Goal: Task Accomplishment & Management: Complete application form

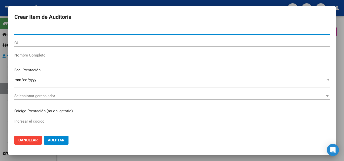
scroll to position [353, 0]
click at [341, 30] on div at bounding box center [172, 80] width 344 height 161
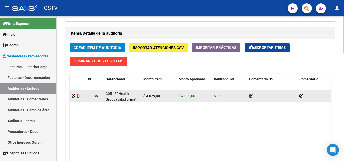
click at [78, 96] on icon at bounding box center [78, 96] width 3 height 4
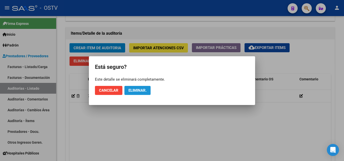
click at [133, 90] on span "Eliminar." at bounding box center [137, 90] width 18 height 5
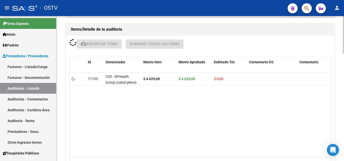
click at [110, 89] on datatable-body "71735 C05 - SPHealth Group (salud plena) $ 4.029,00 $ 4.029,00 $ 0,00 274116603…" at bounding box center [199, 115] width 261 height 84
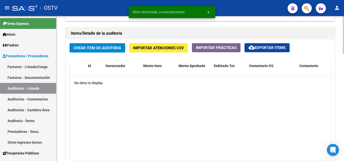
scroll to position [352, 0]
click at [109, 50] on span "Crear Item de Auditoria" at bounding box center [97, 48] width 48 height 5
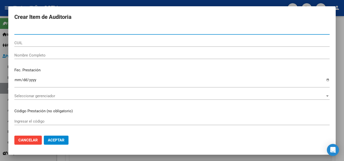
paste input "43461581"
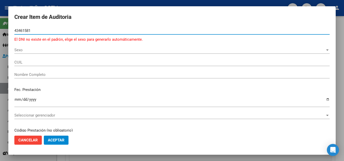
type input "43461581"
click at [28, 47] on div "Sexo Sexo" at bounding box center [171, 50] width 315 height 8
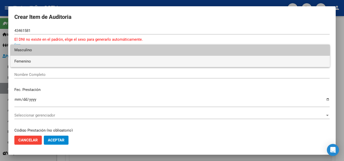
click at [26, 60] on span "Femenino" at bounding box center [169, 61] width 311 height 11
type input "27434615815"
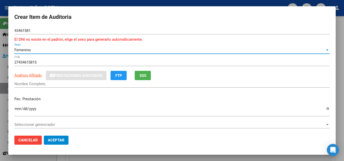
type input "[PERSON_NAME] [PERSON_NAME]"
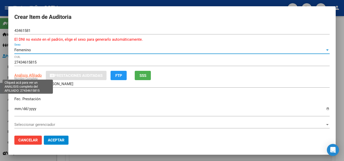
click at [28, 75] on span "Análisis Afiliado" at bounding box center [27, 75] width 27 height 5
type textarea "27434615815"
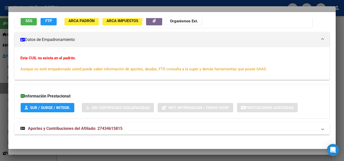
scroll to position [59, 0]
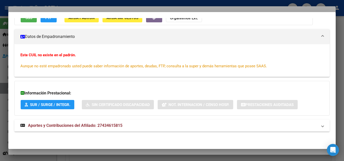
click at [53, 127] on span "Aportes y Contribuciones del Afiliado: 27434615815" at bounding box center [75, 125] width 94 height 5
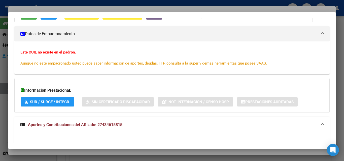
scroll to position [0, 0]
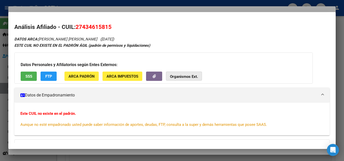
click at [191, 76] on strong "Organismos Ext." at bounding box center [184, 76] width 28 height 5
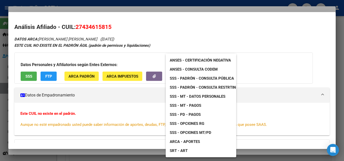
click at [129, 101] on div at bounding box center [172, 80] width 344 height 161
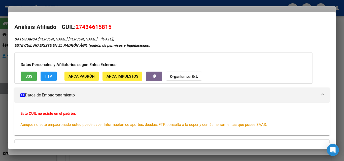
click at [175, 75] on strong "Organismos Ext." at bounding box center [184, 76] width 28 height 5
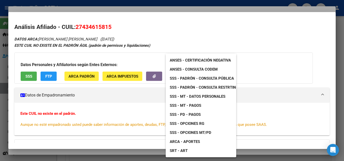
click at [217, 96] on span "SSS - MT - Datos Personales" at bounding box center [198, 96] width 56 height 5
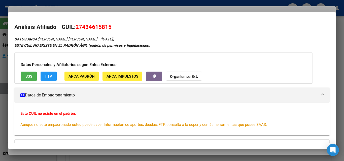
drag, startPoint x: 47, startPoint y: 40, endPoint x: 86, endPoint y: 40, distance: 39.3
click at [86, 40] on icon "DATOS ARCA: [PERSON_NAME] [PERSON_NAME] ([DATE])" at bounding box center [64, 39] width 100 height 5
copy span "[PERSON_NAME] [PERSON_NAME]"
click at [120, 114] on div "Este CUIL no existe en el padrón. Aunque no esté empadronado usted puede saber …" at bounding box center [171, 119] width 303 height 17
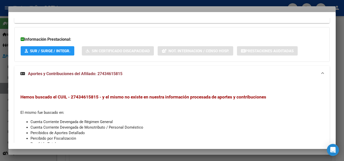
scroll to position [112, 0]
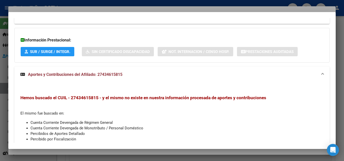
click at [78, 79] on mat-expansion-panel-header "Aportes y Contribuciones del Afiliado: 27434615815" at bounding box center [171, 75] width 315 height 16
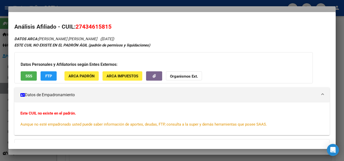
scroll to position [0, 0]
click at [95, 10] on div at bounding box center [172, 80] width 344 height 161
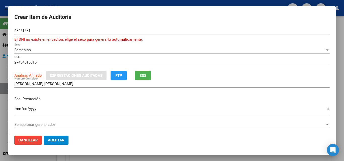
scroll to position [25, 0]
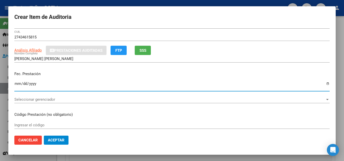
click at [16, 84] on input "Ingresar la fecha" at bounding box center [171, 86] width 315 height 8
type input "[DATE]"
click at [93, 90] on input "[DATE]" at bounding box center [171, 86] width 315 height 8
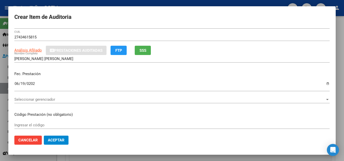
click at [192, 120] on mat-dialog-content "43461581 Nro Documento El DNI no existe en el padrón, elige el sexo para genera…" at bounding box center [171, 79] width 327 height 105
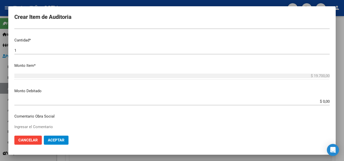
scroll to position [151, 0]
click at [321, 102] on input "$ 0,00" at bounding box center [171, 101] width 315 height 5
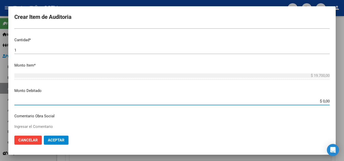
click at [321, 102] on input "$ 0,00" at bounding box center [171, 101] width 315 height 5
type input "$ 4.029,00"
click at [298, 99] on input "$ 4.029,00" at bounding box center [171, 101] width 315 height 5
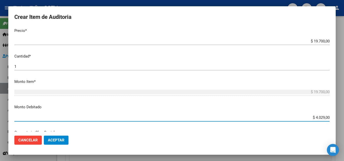
scroll to position [126, 0]
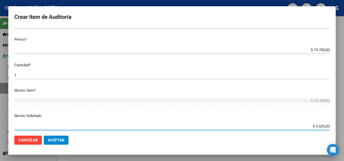
click at [312, 49] on input "$ 19.700,00" at bounding box center [171, 50] width 315 height 5
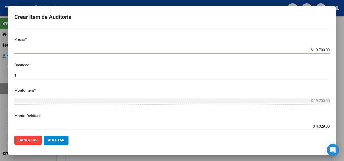
drag, startPoint x: 310, startPoint y: 50, endPoint x: 330, endPoint y: 51, distance: 20.6
click at [330, 51] on mat-dialog-content "43461581 Nro Documento El DNI no existe en el padrón, elige el sexo para genera…" at bounding box center [171, 79] width 327 height 105
type input "$ 0,04"
type input "$ 0,40"
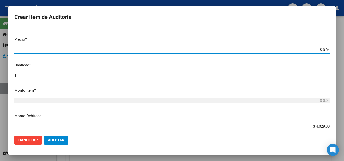
type input "$ 0,40"
type input "$ 4,02"
type input "$ 40,29"
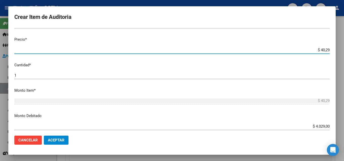
type input "$ 402,90"
type input "$ 4.029,00"
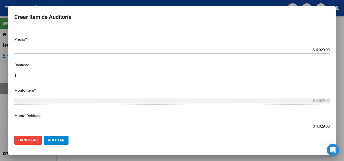
click at [314, 67] on p "Cantidad *" at bounding box center [171, 65] width 315 height 6
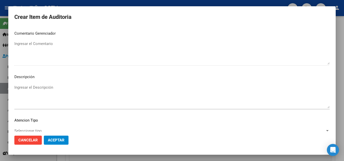
scroll to position [354, 0]
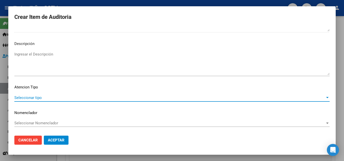
click at [38, 99] on span "Seleccionar tipo" at bounding box center [169, 98] width 311 height 5
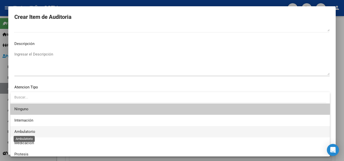
click at [32, 132] on span "Ambulatorio" at bounding box center [24, 132] width 21 height 5
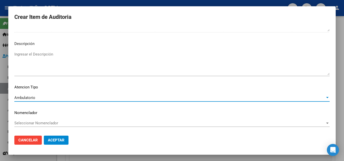
click at [61, 140] on span "Aceptar" at bounding box center [56, 140] width 17 height 5
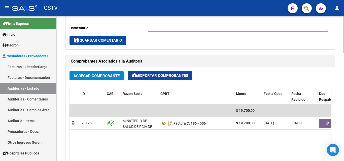
scroll to position [227, 0]
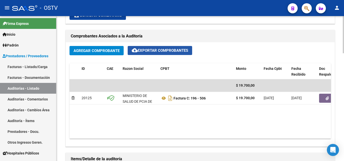
click at [154, 50] on span "cloud_download Exportar Comprobantes" at bounding box center [160, 50] width 56 height 5
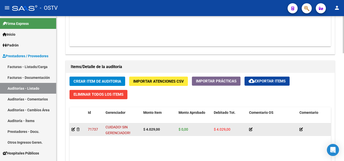
scroll to position [353, 0]
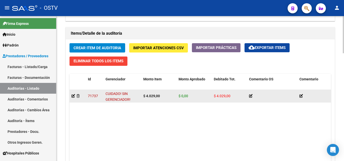
click at [250, 96] on icon at bounding box center [251, 96] width 4 height 4
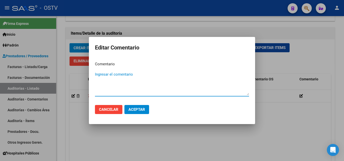
click at [111, 112] on span "Cancelar" at bounding box center [108, 109] width 19 height 5
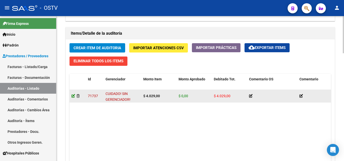
click at [73, 96] on icon at bounding box center [73, 96] width 4 height 4
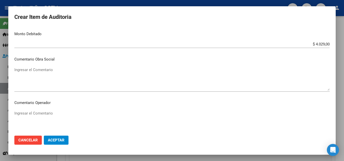
scroll to position [226, 0]
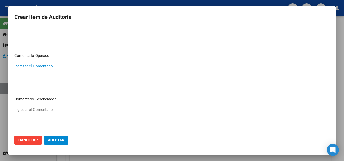
click at [51, 75] on textarea "Ingresar el Comentario" at bounding box center [171, 75] width 315 height 24
click at [48, 67] on textarea "en fecha de prestacion corresponde" at bounding box center [171, 75] width 315 height 24
click at [100, 66] on textarea "en fecha de prestación corresponde" at bounding box center [171, 75] width 315 height 24
paste textarea "1-1600-6"
click at [104, 67] on textarea "en fecha de prestación corresponde 1-1600-6" at bounding box center [171, 75] width 315 height 24
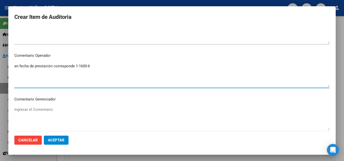
click at [76, 66] on textarea "en fecha de prestación corresponde 1-1600-6" at bounding box center [171, 75] width 315 height 24
click at [111, 64] on textarea "en fecha de prestación corresponde 1-1600-6" at bounding box center [171, 75] width 315 height 24
paste textarea "OSPIP"
click at [75, 66] on textarea "en fecha de prestación corresponde 1-1600-6 OSPIP" at bounding box center [171, 75] width 315 height 24
click at [129, 72] on textarea "en fecha de prestación corresponde OS 1-1600-6 OSPIP" at bounding box center [171, 75] width 315 height 24
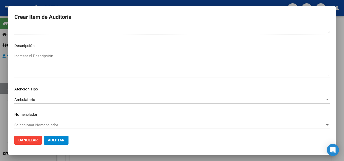
scroll to position [326, 0]
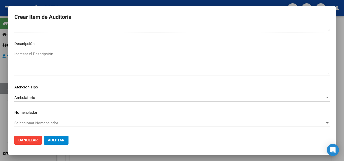
type textarea "en fecha de prestación corresponde OS 1-1600-6 OSPIP"
click at [61, 140] on span "Aceptar" at bounding box center [56, 140] width 17 height 5
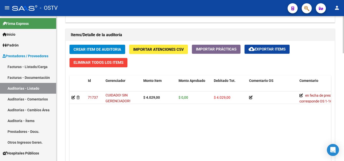
scroll to position [352, 0]
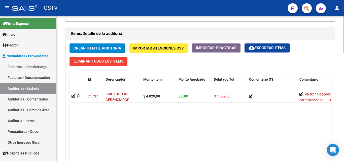
click at [90, 46] on span "Crear Item de Auditoria" at bounding box center [97, 48] width 48 height 5
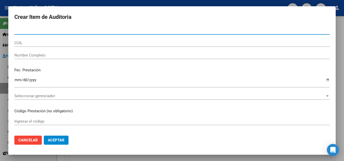
paste input "29183320"
type input "29183320"
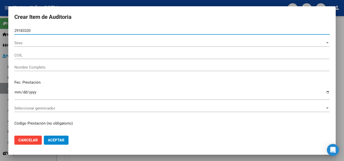
type input "27291833204"
type input "[PERSON_NAME] [PERSON_NAME]"
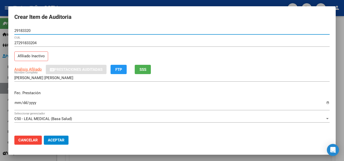
type input "29183320"
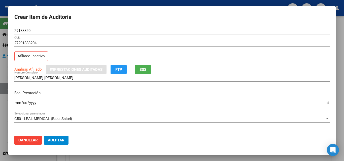
click at [30, 67] on app-link-go-to "Análisis Afiliado" at bounding box center [27, 70] width 27 height 6
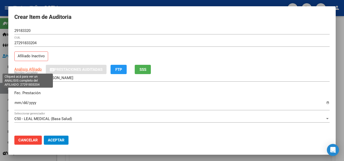
click at [29, 69] on span "Análisis Afiliado" at bounding box center [27, 69] width 27 height 5
type textarea "27291833204"
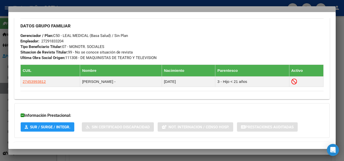
scroll to position [274, 0]
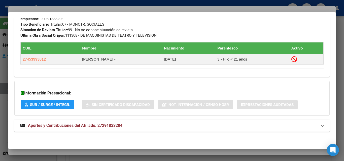
click at [82, 126] on span "Aportes y Contribuciones del Afiliado: 27291833204" at bounding box center [75, 125] width 94 height 5
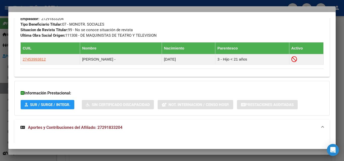
click at [99, 127] on span "Aportes y Contribuciones del Afiliado: 27291833204" at bounding box center [75, 127] width 94 height 5
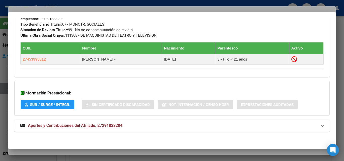
click at [99, 127] on span "Aportes y Contribuciones del Afiliado: 27291833204" at bounding box center [75, 125] width 94 height 5
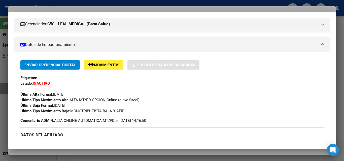
scroll to position [0, 0]
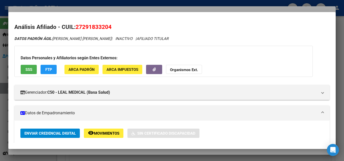
click at [137, 10] on div at bounding box center [172, 80] width 344 height 161
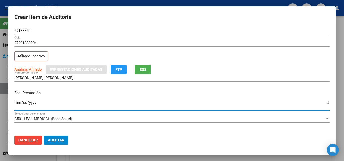
click at [15, 102] on input "Ingresar la fecha" at bounding box center [171, 105] width 315 height 8
type input "[DATE]"
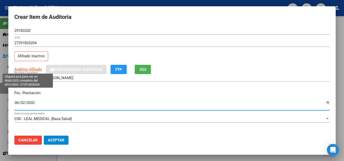
click at [23, 69] on span "Análisis Afiliado" at bounding box center [27, 69] width 27 height 5
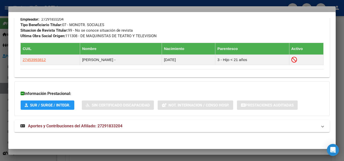
scroll to position [274, 0]
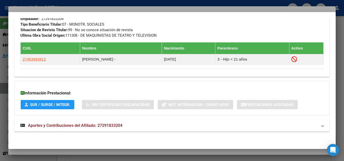
click at [79, 125] on span "Aportes y Contribuciones del Afiliado: 27291833204" at bounding box center [75, 125] width 94 height 5
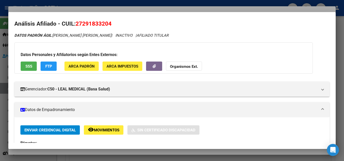
scroll to position [0, 0]
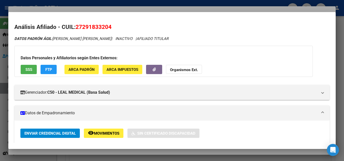
click at [66, 10] on div at bounding box center [172, 80] width 344 height 161
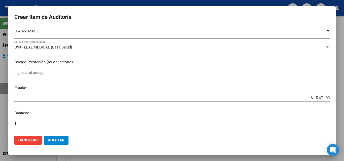
scroll to position [101, 0]
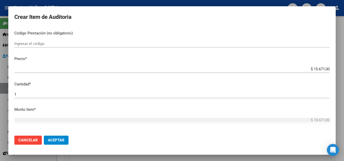
click at [129, 1] on div at bounding box center [172, 80] width 344 height 161
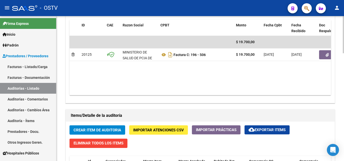
scroll to position [352, 0]
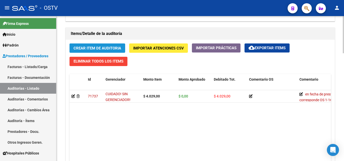
click at [92, 46] on span "Crear Item de Auditoria" at bounding box center [97, 48] width 48 height 5
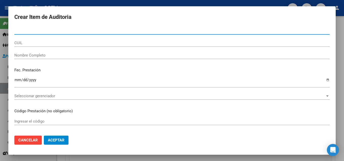
paste input "27291833204"
drag, startPoint x: 48, startPoint y: 30, endPoint x: 0, endPoint y: 27, distance: 48.1
click at [0, 28] on div "Crear Item de Auditoria 27291833204 Nro Documento CUIL Nombre Completo Fec. Pre…" at bounding box center [172, 80] width 344 height 161
paste input "9183320"
type input "29183320"
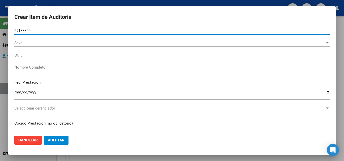
type input "27291833204"
type input "[PERSON_NAME] [PERSON_NAME]"
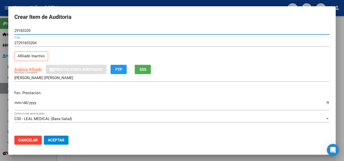
scroll to position [25, 0]
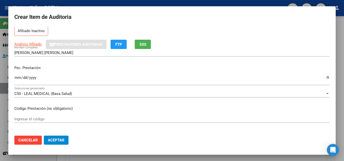
type input "29183320"
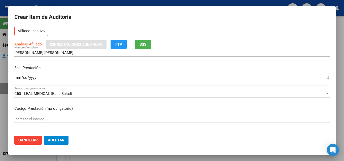
click at [15, 77] on input "Ingresar la fecha" at bounding box center [171, 80] width 315 height 8
type input "[DATE]"
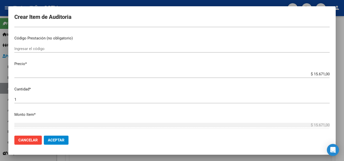
scroll to position [126, 0]
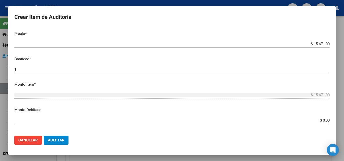
click at [319, 43] on input "$ 15.671,00" at bounding box center [171, 44] width 315 height 5
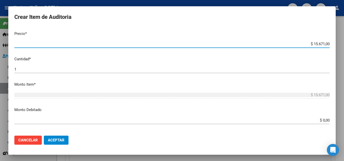
click at [319, 43] on input "$ 15.671,00" at bounding box center [171, 44] width 315 height 5
type input "$ 0,01"
type input "$ 0,11"
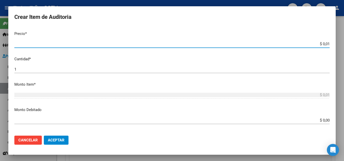
type input "$ 0,11"
type input "$ 1,16"
type input "$ 11,64"
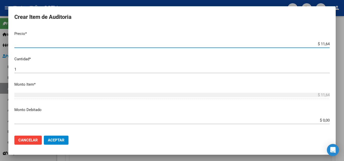
type input "$ 116,42"
type input "$ 1.164,20"
type input "$ 11.642,00"
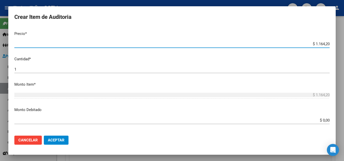
type input "$ 11.642,00"
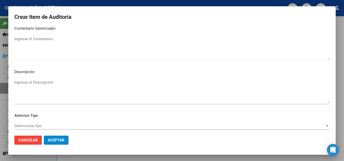
scroll to position [327, 0]
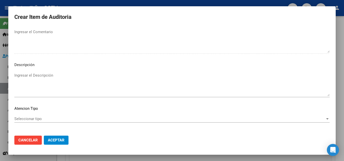
click at [28, 117] on span "Seleccionar tipo" at bounding box center [169, 119] width 311 height 5
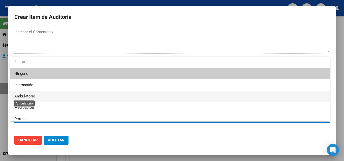
click at [29, 95] on span "Ambulatorio" at bounding box center [24, 96] width 21 height 5
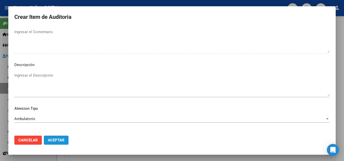
click at [57, 137] on button "Aceptar" at bounding box center [56, 140] width 25 height 9
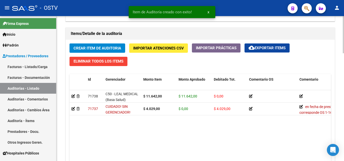
click at [141, 140] on datatable-body "71738 C50 - [PERSON_NAME] MEDICAL (Basa Salud) $ 11.642,00 $ 11.642,00 $ 0,00 2…" at bounding box center [199, 132] width 261 height 84
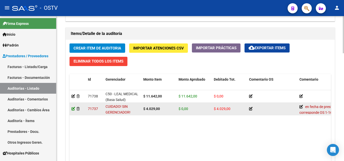
click at [73, 110] on icon at bounding box center [73, 109] width 4 height 4
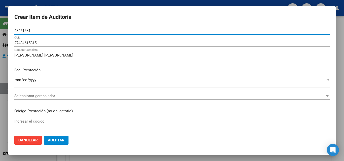
scroll to position [0, 0]
click at [46, 99] on div "Seleccionar gerenciador Seleccionar gerenciador" at bounding box center [171, 96] width 315 height 8
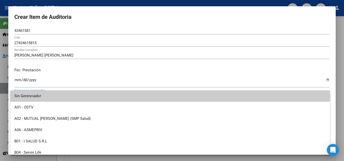
click at [62, 81] on div at bounding box center [172, 80] width 344 height 161
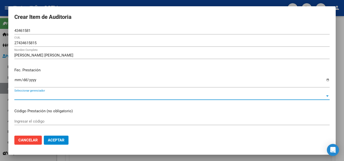
click at [52, 96] on span "Seleccionar gerenciador" at bounding box center [169, 96] width 311 height 5
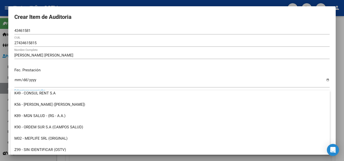
scroll to position [343, 0]
click at [79, 73] on div at bounding box center [172, 80] width 344 height 161
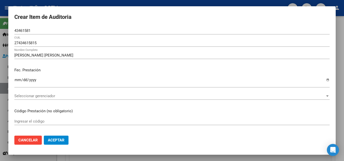
click at [29, 79] on input "[DATE]" at bounding box center [171, 82] width 315 height 8
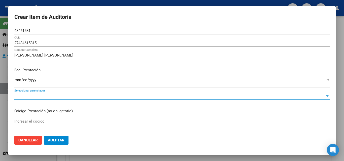
click at [66, 96] on span "Seleccionar gerenciador" at bounding box center [169, 96] width 311 height 5
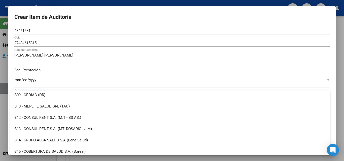
scroll to position [66, 0]
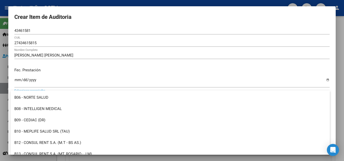
click at [2, 88] on div at bounding box center [172, 80] width 344 height 161
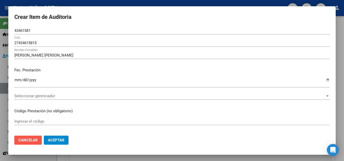
click at [32, 139] on span "Cancelar" at bounding box center [27, 140] width 19 height 5
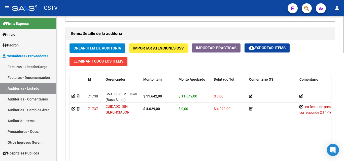
click at [107, 137] on datatable-body "71738 C50 - [PERSON_NAME] MEDICAL (Basa Salud) $ 11.642,00 $ 11.642,00 $ 0,00 2…" at bounding box center [199, 132] width 261 height 84
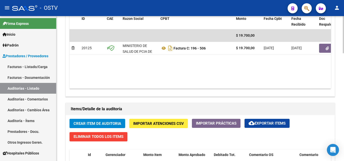
scroll to position [302, 0]
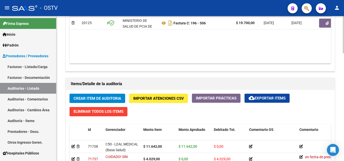
click at [115, 100] on span "Crear Item de Auditoria" at bounding box center [97, 98] width 48 height 5
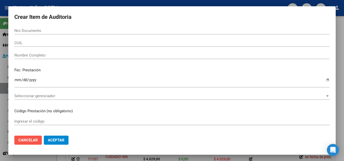
click at [34, 138] on span "Cancelar" at bounding box center [27, 140] width 19 height 5
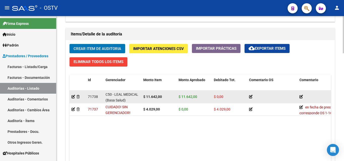
scroll to position [352, 0]
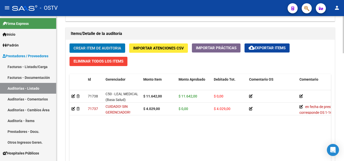
click at [105, 50] on span "Crear Item de Auditoria" at bounding box center [97, 48] width 48 height 5
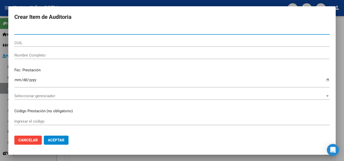
click at [42, 32] on input "Nro Documento" at bounding box center [171, 30] width 315 height 5
paste input "41166037"
type input "41166037"
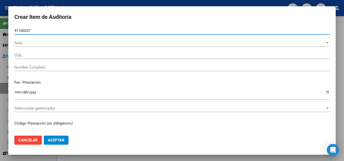
type input "27411660376"
type input "[PERSON_NAME]"
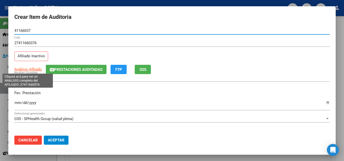
type input "41166037"
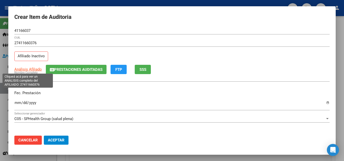
click at [31, 69] on span "Análisis Afiliado" at bounding box center [27, 69] width 27 height 5
type textarea "27411660376"
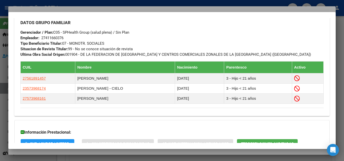
scroll to position [294, 0]
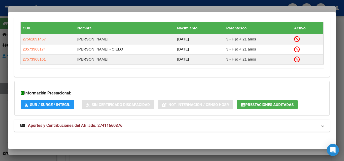
click at [62, 125] on span "Aportes y Contribuciones del Afiliado: 27411660376" at bounding box center [75, 125] width 94 height 5
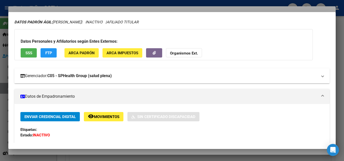
scroll to position [25, 0]
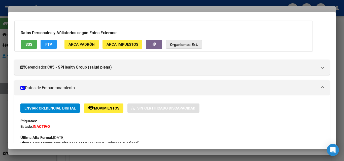
click at [187, 46] on strong "Organismos Ext." at bounding box center [184, 45] width 28 height 5
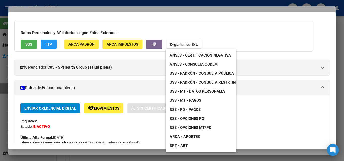
click at [112, 133] on div at bounding box center [172, 80] width 344 height 161
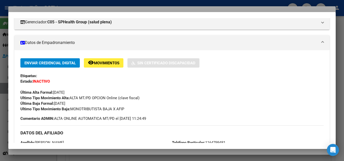
scroll to position [0, 0]
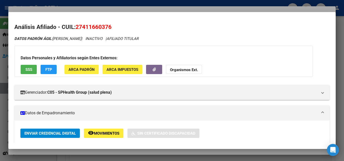
click at [185, 62] on div "Datos Personales y Afiliatorios según Entes Externos: SSS FTP ARCA Padrón ARCA …" at bounding box center [163, 61] width 298 height 31
click at [184, 68] on strong "Organismos Ext." at bounding box center [184, 70] width 28 height 5
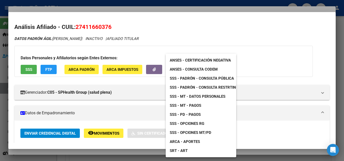
click at [214, 96] on span "SSS - MT - Datos Personales" at bounding box center [198, 96] width 56 height 5
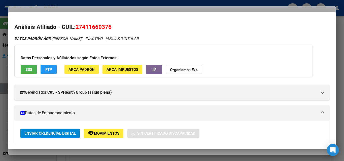
click at [99, 10] on div at bounding box center [172, 80] width 344 height 161
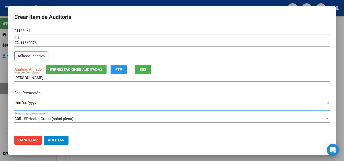
click at [16, 101] on input "Ingresar la fecha" at bounding box center [171, 105] width 315 height 8
type input "[DATE]"
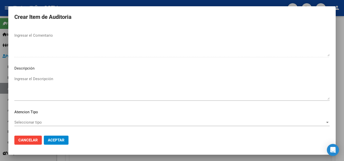
scroll to position [327, 0]
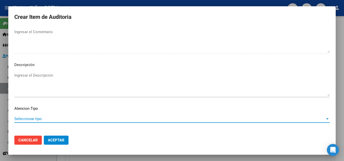
click at [27, 117] on span "Seleccionar tipo" at bounding box center [169, 119] width 311 height 5
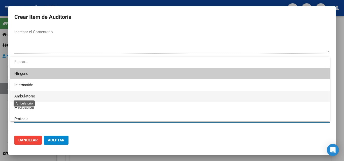
click at [34, 98] on span "Ambulatorio" at bounding box center [24, 96] width 21 height 5
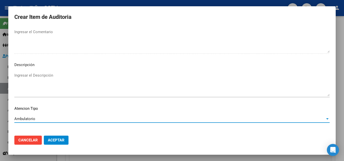
click at [61, 137] on button "Aceptar" at bounding box center [56, 140] width 25 height 9
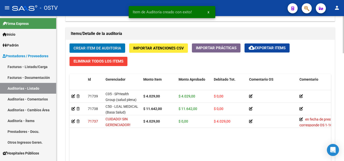
click at [177, 142] on datatable-body "71739 C05 - SPHealth Group (salud plena) $ 4.029,00 $ 4.029,00 $ 0,00 274116603…" at bounding box center [199, 132] width 261 height 84
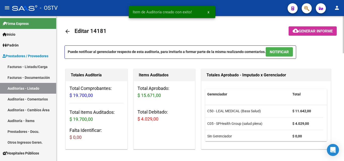
scroll to position [0, 0]
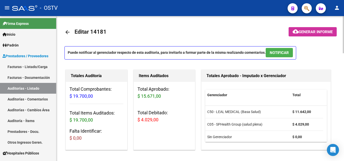
drag, startPoint x: 87, startPoint y: 137, endPoint x: 67, endPoint y: 137, distance: 20.4
click at [67, 137] on div "Total Comprobantes: $ 19.700,00 Total Items Auditados: $ 19.700,00 Falta Identi…" at bounding box center [96, 116] width 61 height 68
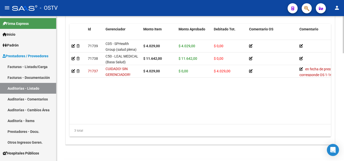
click at [125, 100] on datatable-body "71739 C05 - SPHealth Group (salud plena) $ 4.029,00 $ 4.029,00 $ 0,00 274116603…" at bounding box center [199, 82] width 261 height 84
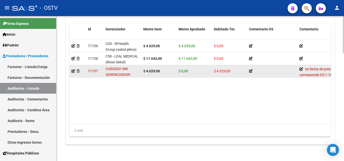
drag, startPoint x: 145, startPoint y: 72, endPoint x: 170, endPoint y: 73, distance: 25.2
click at [170, 72] on div "$ 4.029,00" at bounding box center [158, 71] width 31 height 6
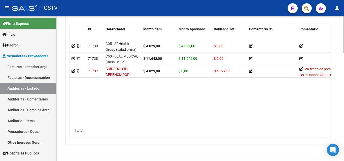
click at [201, 106] on datatable-body "71739 C05 - SPHealth Group (salud plena) $ 4.029,00 $ 4.029,00 $ 0,00 274116603…" at bounding box center [199, 82] width 261 height 84
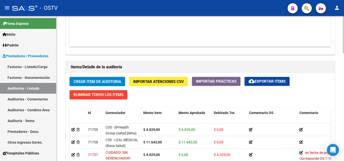
scroll to position [352, 0]
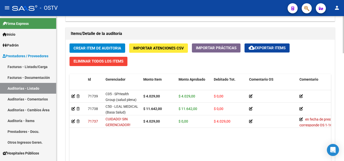
click at [82, 136] on datatable-body "71739 C05 - SPHealth Group (salud plena) $ 4.029,00 $ 4.029,00 $ 0,00 274116603…" at bounding box center [199, 132] width 261 height 84
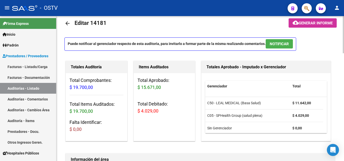
scroll to position [0, 0]
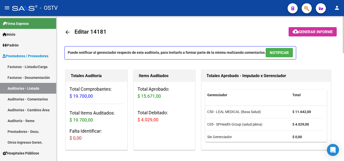
click at [320, 34] on button "cloud_download Generar informe" at bounding box center [312, 31] width 48 height 9
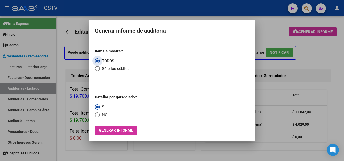
click at [99, 69] on span "Select an option" at bounding box center [97, 68] width 5 height 5
click at [99, 69] on input "Sólo los débitos" at bounding box center [97, 68] width 5 height 5
radio input "true"
click at [98, 115] on span "Select an option" at bounding box center [97, 114] width 5 height 5
click at [98, 115] on input "NO" at bounding box center [97, 114] width 5 height 5
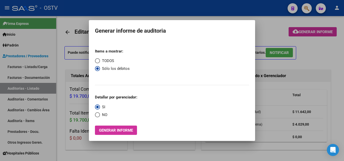
radio input "true"
click at [115, 131] on span "Generar informe" at bounding box center [116, 130] width 34 height 5
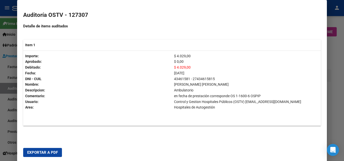
scroll to position [89, 0]
click at [44, 152] on span "Exportar a PDF" at bounding box center [42, 152] width 31 height 5
click at [335, 70] on div at bounding box center [172, 80] width 344 height 161
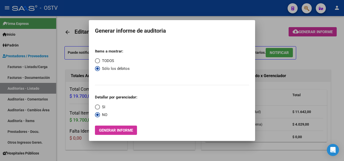
click at [323, 45] on div at bounding box center [172, 80] width 344 height 161
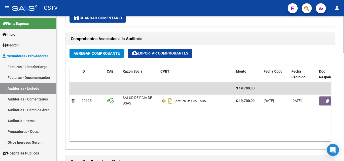
scroll to position [226, 0]
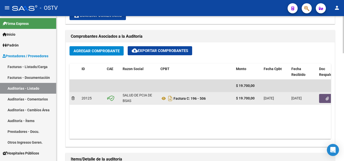
click at [322, 100] on button "button" at bounding box center [327, 98] width 16 height 9
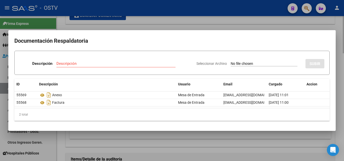
click at [131, 25] on div at bounding box center [172, 80] width 344 height 161
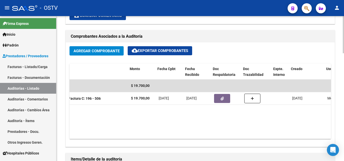
scroll to position [0, 109]
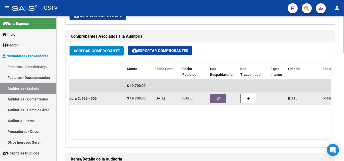
click at [217, 98] on icon "button" at bounding box center [217, 99] width 3 height 4
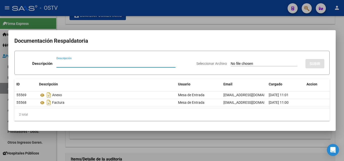
click at [66, 64] on input "Descripción" at bounding box center [115, 63] width 119 height 5
type input "DEBITO"
click at [244, 63] on input "Seleccionar Archivo" at bounding box center [264, 64] width 67 height 5
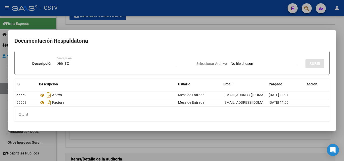
type input "C:\fakepath\DEBITO FC 196-506.pdf"
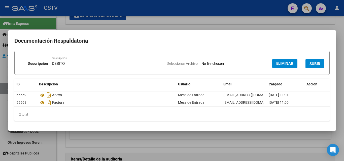
click at [316, 64] on span "SUBIR" at bounding box center [314, 64] width 11 height 5
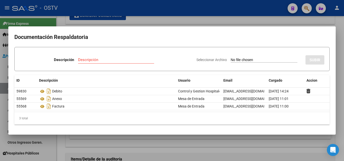
click at [190, 20] on div at bounding box center [172, 80] width 344 height 161
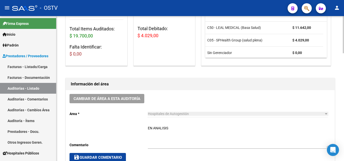
scroll to position [75, 0]
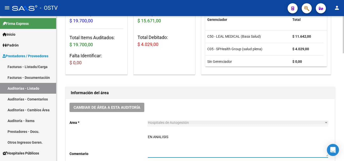
drag, startPoint x: 163, startPoint y: 137, endPoint x: 84, endPoint y: 126, distance: 79.5
click at [70, 128] on div "Cambiar de área a esta auditoría Area * Hospitales de Autogestión Seleccionar a…" at bounding box center [200, 137] width 269 height 76
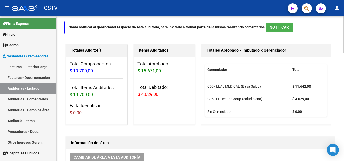
scroll to position [151, 0]
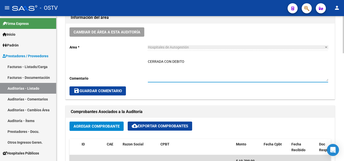
type textarea "CERRADA CON DEBITO"
click at [109, 92] on span "save Guardar Comentario" at bounding box center [97, 91] width 48 height 5
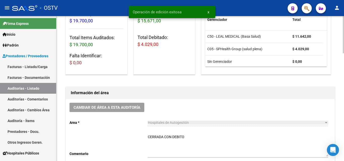
scroll to position [0, 0]
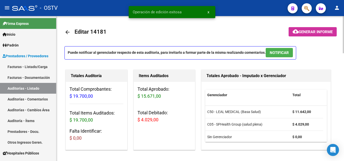
click at [70, 34] on mat-icon "arrow_back" at bounding box center [67, 32] width 6 height 6
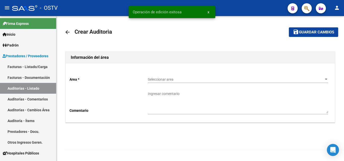
click at [190, 41] on div "arrow_back Crear Auditoria save Guardar cambios Información del área Area * Sel…" at bounding box center [199, 82] width 271 height 116
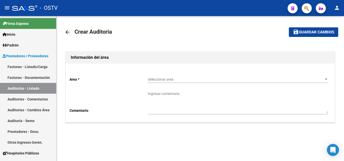
click at [196, 82] on div "Seleccionar area Seleccionar area" at bounding box center [238, 78] width 180 height 10
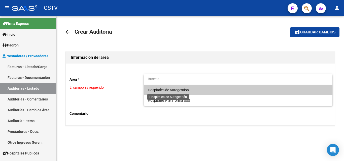
click at [183, 90] on span "Hospitales de Autogestión" at bounding box center [168, 90] width 41 height 4
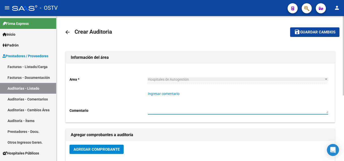
click at [161, 110] on textarea "Ingresar comentario" at bounding box center [238, 102] width 180 height 22
click at [111, 148] on span "Agregar Comprobante" at bounding box center [96, 149] width 46 height 5
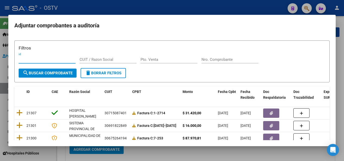
click at [228, 57] on div "Nro. Comprobante" at bounding box center [229, 60] width 57 height 8
paste input "818"
type input "818"
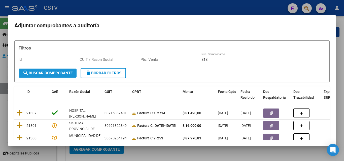
click at [64, 71] on span "search Buscar Comprobante" at bounding box center [48, 73] width 50 height 5
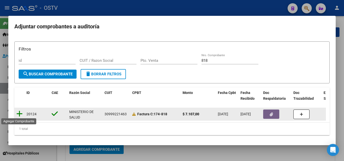
click at [21, 114] on icon at bounding box center [19, 113] width 6 height 7
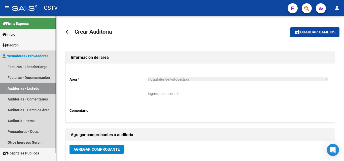
click at [30, 90] on link "Auditorías - Listado" at bounding box center [28, 88] width 56 height 11
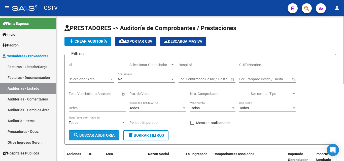
click at [94, 136] on span "search Buscar Auditoria" at bounding box center [93, 135] width 41 height 5
click at [213, 94] on input "Nro. Comprobante" at bounding box center [218, 94] width 57 height 4
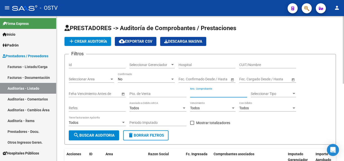
paste input "818"
type input "818"
click at [95, 135] on span "search Buscar Auditoria" at bounding box center [93, 135] width 41 height 5
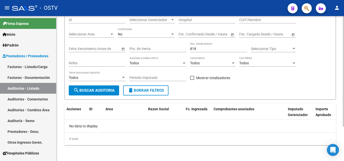
scroll to position [45, 0]
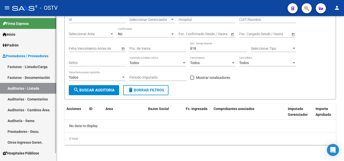
click at [31, 90] on link "Auditorías - Listado" at bounding box center [28, 88] width 56 height 11
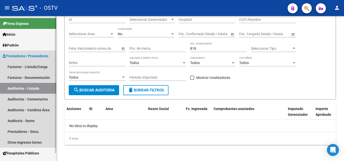
click at [26, 90] on link "Auditorías - Listado" at bounding box center [28, 88] width 56 height 11
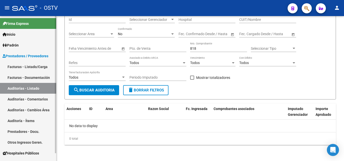
click at [22, 88] on link "Auditorías - Listado" at bounding box center [28, 88] width 56 height 11
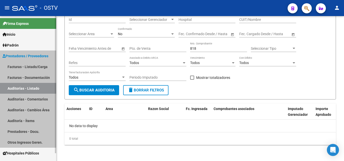
click at [22, 88] on link "Auditorías - Listado" at bounding box center [28, 88] width 56 height 11
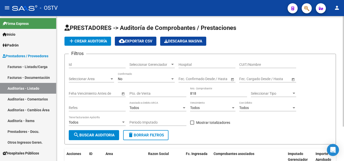
scroll to position [0, 0]
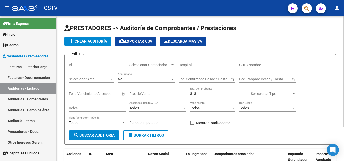
click at [98, 111] on div "Refes" at bounding box center [97, 107] width 57 height 10
drag, startPoint x: 203, startPoint y: 92, endPoint x: 155, endPoint y: 92, distance: 47.8
click at [155, 92] on div "Filtros Id Seleccionar Gerenciador Seleccionar Gerenciador Hospital CUIT/Nombre…" at bounding box center [200, 94] width 263 height 72
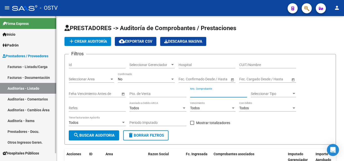
click at [20, 95] on link "Auditorías - Comentarios" at bounding box center [28, 99] width 56 height 11
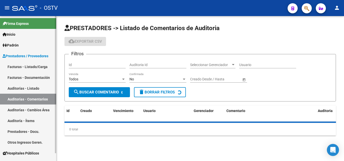
click at [22, 85] on link "Auditorías - Listado" at bounding box center [28, 88] width 56 height 11
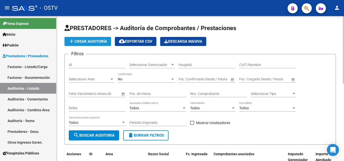
click at [91, 40] on span "add Crear Auditoría" at bounding box center [87, 41] width 39 height 5
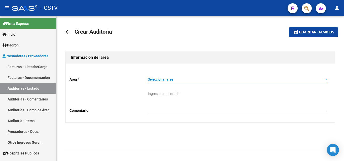
click at [182, 80] on span "Seleccionar area" at bounding box center [236, 80] width 176 height 4
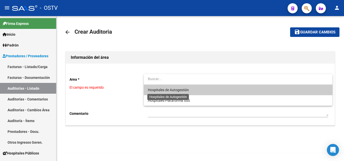
click at [181, 89] on span "Hospitales de Autogestión" at bounding box center [168, 90] width 41 height 4
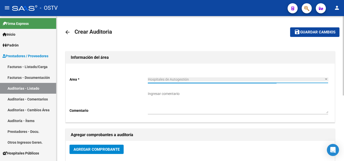
click at [109, 149] on span "Agregar Comprobante" at bounding box center [96, 149] width 46 height 5
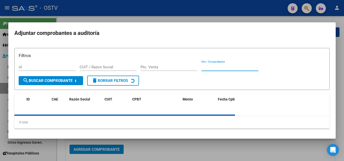
click at [223, 65] on input "Nro. Comprobante" at bounding box center [229, 67] width 57 height 5
paste input "818"
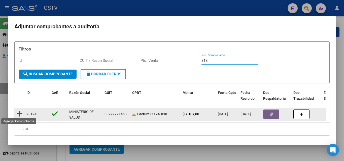
type input "818"
click at [20, 111] on icon at bounding box center [19, 113] width 6 height 7
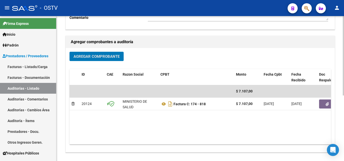
scroll to position [120, 0]
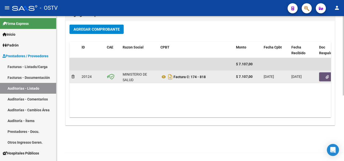
click at [325, 75] on span "button" at bounding box center [326, 77] width 3 height 5
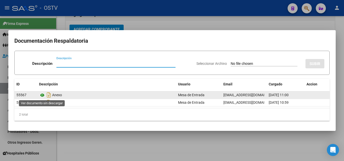
click at [42, 97] on icon at bounding box center [42, 95] width 7 height 6
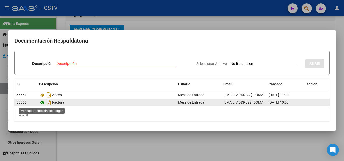
click at [43, 103] on icon at bounding box center [42, 103] width 7 height 6
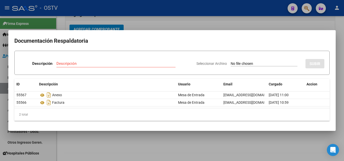
click at [308, 25] on div at bounding box center [172, 80] width 344 height 161
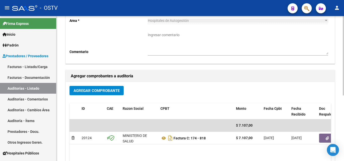
scroll to position [0, 0]
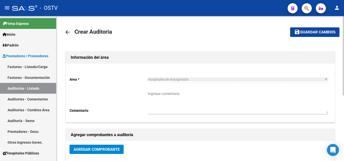
click at [318, 31] on span "Guardar cambios" at bounding box center [317, 32] width 35 height 5
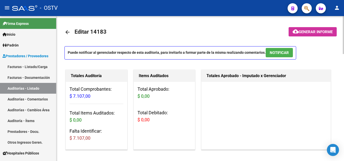
click at [68, 30] on mat-icon "arrow_back" at bounding box center [67, 32] width 6 height 6
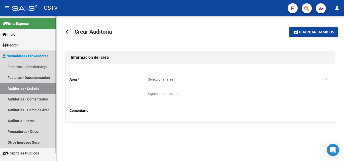
click at [34, 88] on link "Auditorías - Listado" at bounding box center [28, 88] width 56 height 11
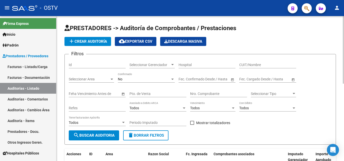
click at [93, 43] on span "add Crear Auditoría" at bounding box center [87, 41] width 39 height 5
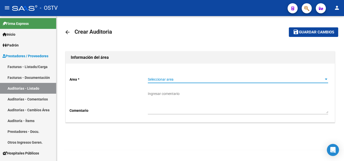
click at [163, 81] on span "Seleccionar area" at bounding box center [236, 80] width 176 height 4
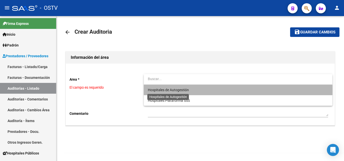
click at [183, 90] on span "Hospitales de Autogestión" at bounding box center [168, 90] width 41 height 4
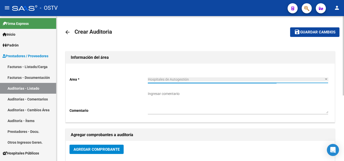
click at [107, 150] on span "Agregar Comprobante" at bounding box center [96, 149] width 46 height 5
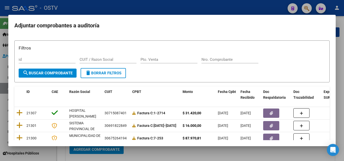
click at [233, 63] on div "Nro. Comprobante" at bounding box center [229, 60] width 57 height 8
click at [228, 60] on input "Nro. Comprobante" at bounding box center [229, 59] width 57 height 5
paste input "20293"
type input "20293"
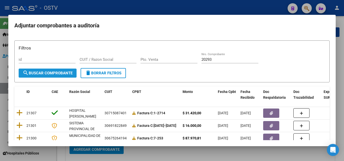
click at [50, 74] on span "search Buscar Comprobante" at bounding box center [48, 73] width 50 height 5
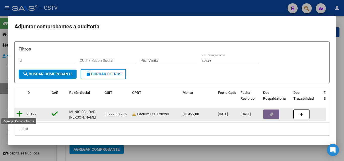
click at [19, 111] on icon at bounding box center [19, 113] width 6 height 7
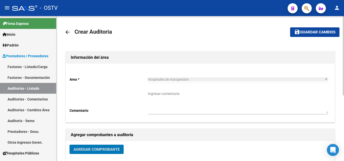
click at [66, 32] on mat-icon "arrow_back" at bounding box center [67, 32] width 6 height 6
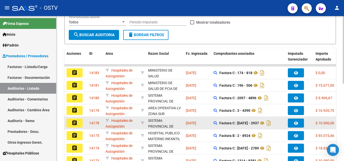
scroll to position [126, 0]
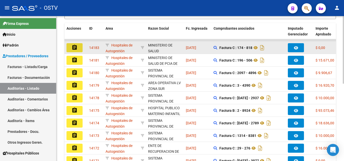
click at [75, 47] on mat-icon "assignment" at bounding box center [74, 48] width 6 height 6
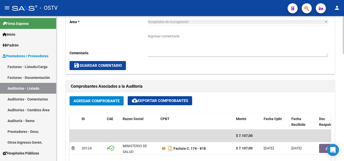
scroll to position [201, 0]
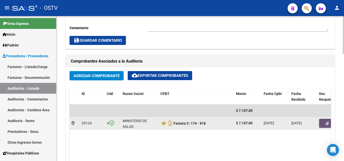
click at [322, 122] on button "button" at bounding box center [327, 123] width 16 height 9
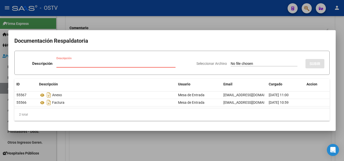
click at [261, 23] on div at bounding box center [172, 80] width 344 height 161
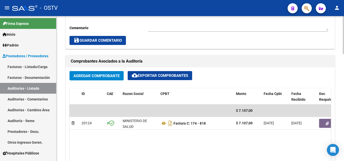
click at [90, 76] on span "Agregar Comprobante" at bounding box center [96, 76] width 46 height 5
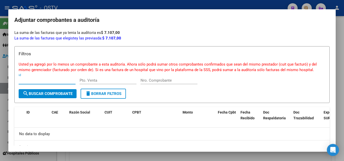
click at [150, 4] on div at bounding box center [172, 80] width 344 height 161
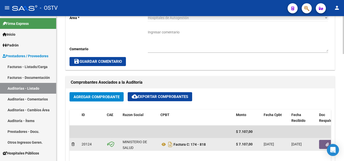
scroll to position [176, 0]
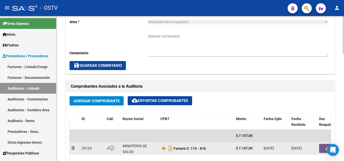
click at [322, 145] on button "button" at bounding box center [327, 148] width 16 height 9
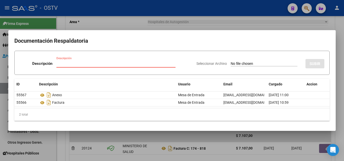
click at [157, 22] on div at bounding box center [172, 80] width 344 height 161
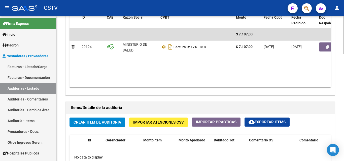
scroll to position [302, 0]
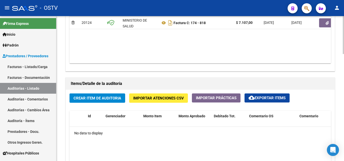
click at [106, 101] on button "Crear Item de Auditoria" at bounding box center [97, 98] width 56 height 9
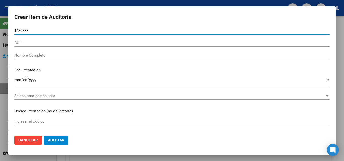
type input "14808885"
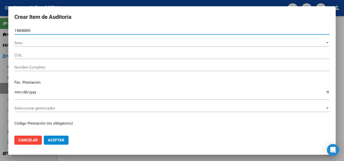
type input "20148088854"
type input "[PERSON_NAME]"
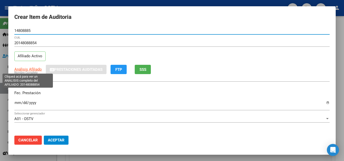
type input "14808885"
click at [31, 70] on span "Análisis Afiliado" at bounding box center [27, 69] width 27 height 5
type textarea "20148088854"
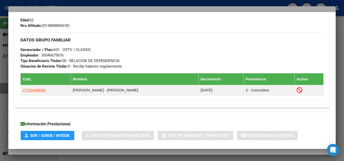
scroll to position [257, 0]
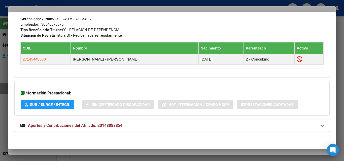
click at [60, 123] on span "Aportes y Contribuciones del Afiliado: 20148088854" at bounding box center [75, 125] width 94 height 5
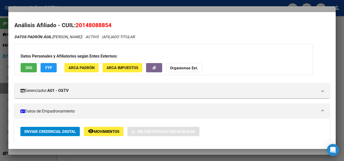
scroll to position [0, 0]
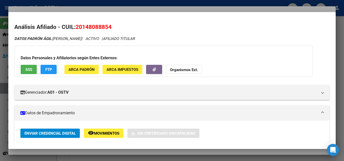
click at [71, 10] on div at bounding box center [172, 80] width 344 height 161
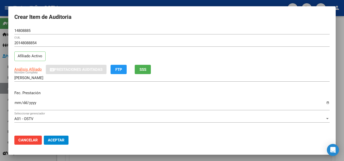
click at [17, 104] on input "Ingresar la fecha" at bounding box center [171, 105] width 315 height 8
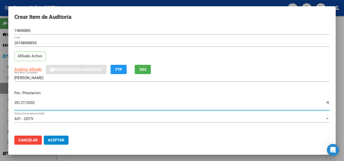
type input "[DATE]"
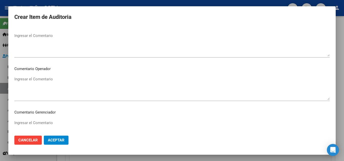
scroll to position [323, 0]
click at [46, 141] on button "Aceptar" at bounding box center [56, 140] width 25 height 9
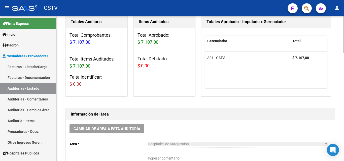
scroll to position [126, 0]
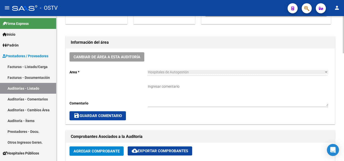
click at [166, 84] on div "Ingresar comentario" at bounding box center [238, 93] width 180 height 27
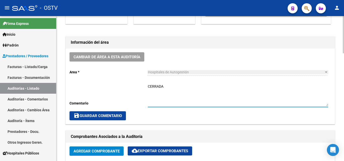
type textarea "CERRADA"
click at [111, 116] on span "save Guardar Comentario" at bounding box center [97, 116] width 48 height 5
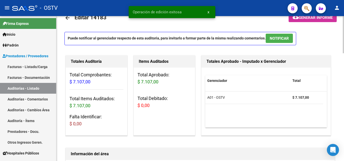
scroll to position [0, 0]
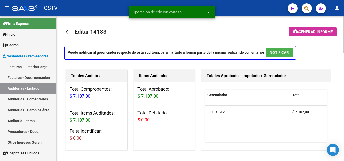
click at [68, 32] on mat-icon "arrow_back" at bounding box center [67, 32] width 6 height 6
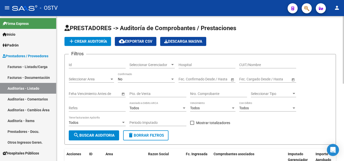
click at [88, 41] on span "add Crear Auditoría" at bounding box center [87, 41] width 39 height 5
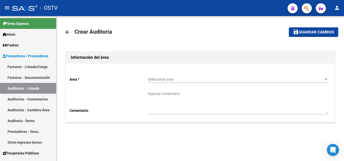
click at [166, 78] on span "Seleccionar area" at bounding box center [236, 80] width 176 height 4
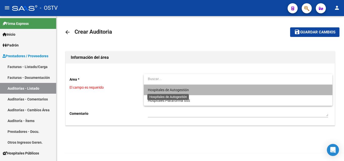
click at [175, 90] on span "Hospitales de Autogestión" at bounding box center [168, 90] width 41 height 4
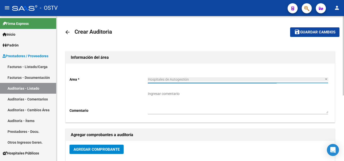
click at [107, 148] on span "Agregar Comprobante" at bounding box center [96, 149] width 46 height 5
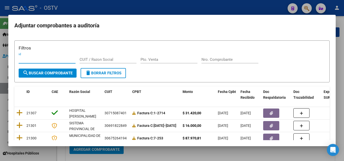
click at [211, 56] on div "Nro. Comprobante" at bounding box center [229, 60] width 57 height 8
paste input "20293"
type input "20293"
click at [53, 71] on span "search Buscar Comprobante" at bounding box center [48, 73] width 50 height 5
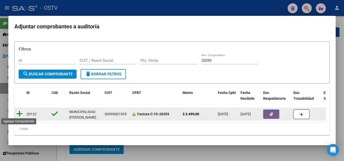
click at [20, 112] on icon at bounding box center [19, 113] width 6 height 7
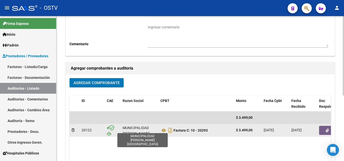
scroll to position [75, 0]
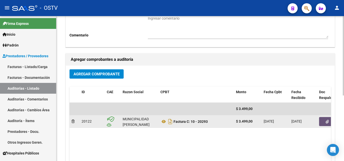
click at [321, 120] on button "button" at bounding box center [327, 121] width 16 height 9
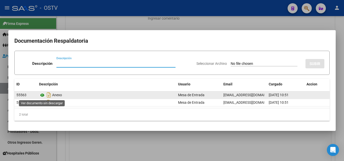
click at [43, 94] on icon at bounding box center [42, 95] width 7 height 6
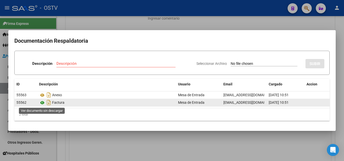
click at [41, 102] on icon at bounding box center [42, 103] width 7 height 6
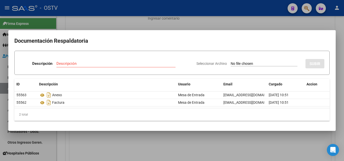
click at [206, 29] on div at bounding box center [172, 80] width 344 height 161
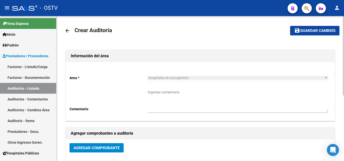
scroll to position [0, 0]
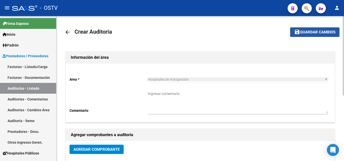
click at [306, 31] on span "Guardar cambios" at bounding box center [317, 32] width 35 height 5
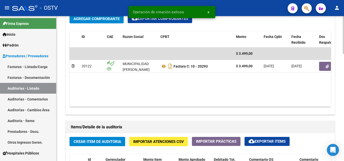
scroll to position [327, 0]
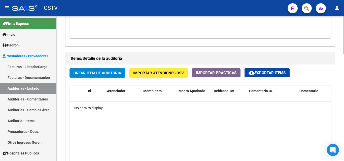
click at [96, 73] on span "Crear Item de Auditoria" at bounding box center [97, 73] width 48 height 5
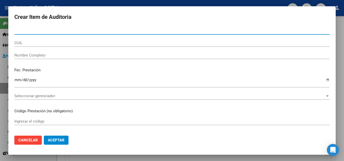
paste input "48877799"
type input "48877799"
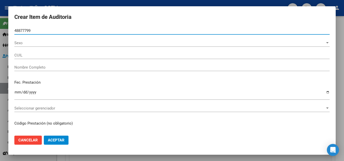
type input "27488777993"
type input "[PERSON_NAME] MAR�A JES�S"
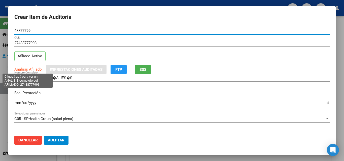
type input "48877799"
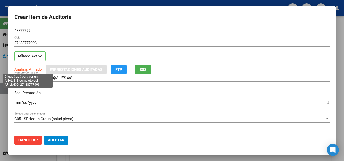
click at [32, 69] on span "Análisis Afiliado" at bounding box center [27, 69] width 27 height 5
type textarea "27488777993"
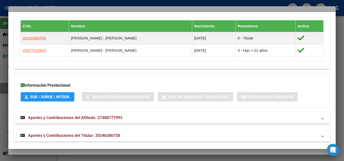
scroll to position [295, 0]
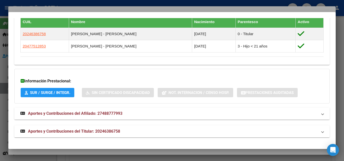
click at [76, 113] on span "Aportes y Contribuciones del Afiliado: 27488777993" at bounding box center [75, 113] width 94 height 5
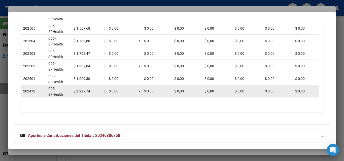
scroll to position [495, 0]
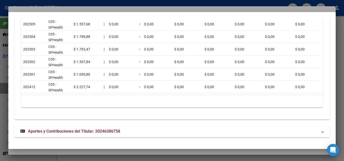
click at [61, 133] on span "Aportes y Contribuciones del Titular: 20246386758" at bounding box center [74, 131] width 92 height 5
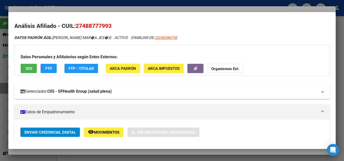
scroll to position [0, 0]
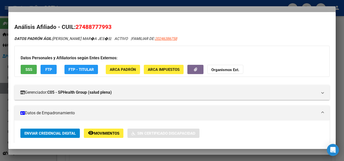
click at [63, 9] on div at bounding box center [172, 80] width 344 height 161
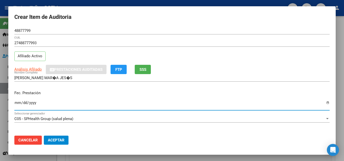
click at [16, 101] on input "Ingresar la fecha" at bounding box center [171, 105] width 315 height 8
type input "0001-12-19"
type input "[DATE]"
click at [57, 106] on input "[DATE]" at bounding box center [171, 105] width 315 height 8
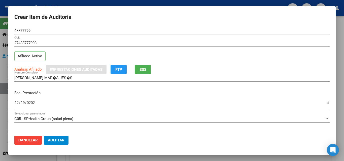
click at [150, 134] on mat-dialog-actions "Cancelar Aceptar" at bounding box center [171, 140] width 315 height 17
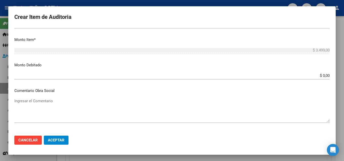
scroll to position [176, 0]
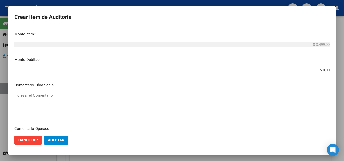
click at [303, 51] on div "$ 3.499,00 Ingresar el monto" at bounding box center [171, 47] width 315 height 12
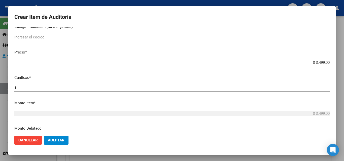
scroll to position [101, 0]
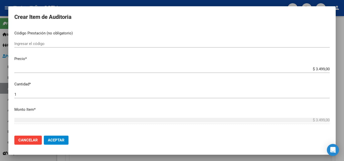
drag, startPoint x: 320, startPoint y: 65, endPoint x: 319, endPoint y: 69, distance: 4.2
click at [320, 66] on mat-dialog-content "48877799 Nro Documento 27488777993 CUIL Afiliado Activo Análisis Afiliado Prest…" at bounding box center [171, 79] width 327 height 105
click at [319, 69] on input "$ 3.499,00" at bounding box center [171, 69] width 315 height 5
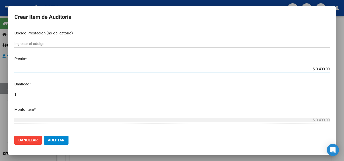
click at [319, 69] on input "$ 3.499,00" at bounding box center [171, 69] width 315 height 5
type input "$ 0,02"
type input "$ 0,21"
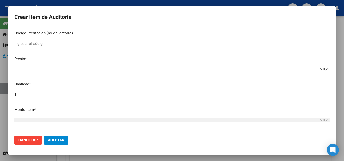
type input "$ 2,19"
type input "$ 21,90"
type input "$ 219,00"
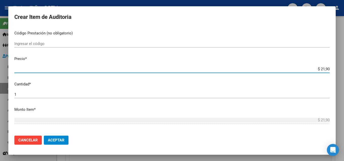
type input "$ 219,00"
type input "$ 2.190,00"
click at [323, 101] on div "1 Ingresar la cantidad" at bounding box center [171, 97] width 315 height 12
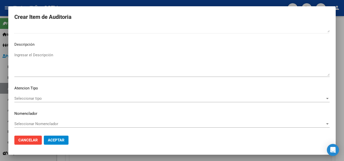
scroll to position [348, 0]
click at [37, 99] on span "Seleccionar tipo" at bounding box center [169, 98] width 311 height 5
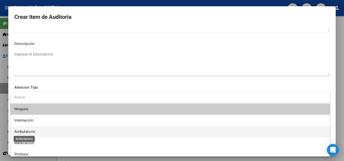
click at [32, 132] on span "Ambulatorio" at bounding box center [24, 132] width 21 height 5
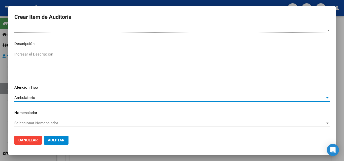
click at [61, 141] on span "Aceptar" at bounding box center [56, 140] width 17 height 5
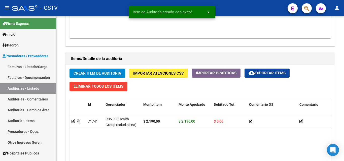
scroll to position [327, 0]
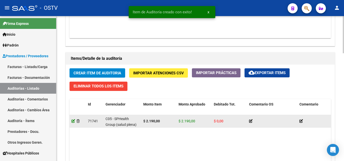
click at [73, 122] on icon at bounding box center [73, 122] width 4 height 4
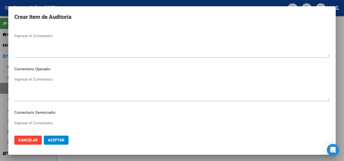
scroll to position [339, 0]
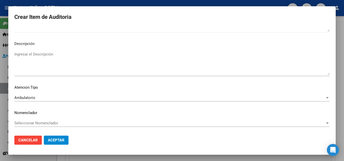
click at [53, 137] on button "Aceptar" at bounding box center [56, 140] width 25 height 9
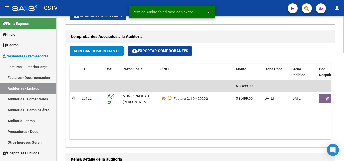
scroll to position [277, 0]
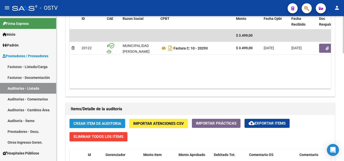
click at [95, 126] on button "Crear Item de Auditoria" at bounding box center [97, 123] width 56 height 9
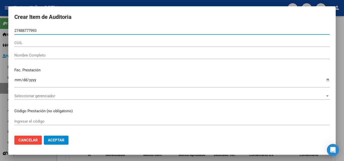
drag, startPoint x: 17, startPoint y: 30, endPoint x: 0, endPoint y: 33, distance: 17.4
click at [0, 33] on div "Crear Item de Auditoria 27488777993 Nro Documento CUIL Nombre Completo Fec. Pre…" at bounding box center [172, 80] width 344 height 161
drag, startPoint x: 19, startPoint y: 29, endPoint x: 3, endPoint y: 30, distance: 16.1
click at [3, 30] on div "Crear Item de Auditoria 27488777993 Nro Documento CUIL Nombre Completo Fec. Pre…" at bounding box center [172, 80] width 344 height 161
click at [43, 31] on input "488777993" at bounding box center [171, 30] width 315 height 5
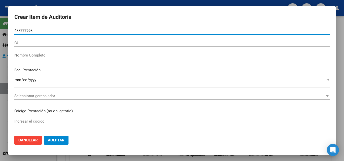
type input "48877799"
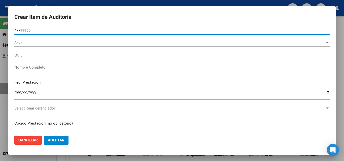
type input "27488777993"
type input "[PERSON_NAME] MAR�A JES�S"
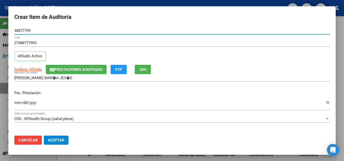
scroll to position [25, 0]
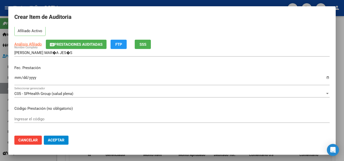
type input "48877799"
click at [17, 78] on input "Ingresar la fecha" at bounding box center [171, 80] width 315 height 8
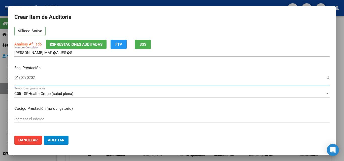
type input "[DATE]"
click at [47, 71] on div "Fec. Prestación [DATE] Ingresar la fecha" at bounding box center [171, 75] width 315 height 29
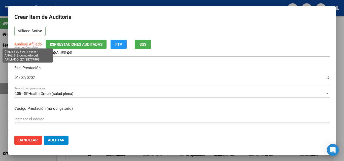
click at [31, 43] on span "Análisis Afiliado" at bounding box center [27, 44] width 27 height 5
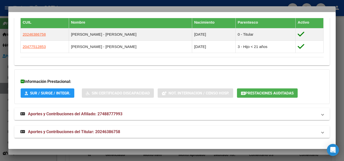
scroll to position [295, 0]
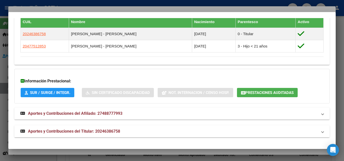
click at [96, 132] on span "Aportes y Contribuciones del Titular: 20246386758" at bounding box center [74, 131] width 92 height 5
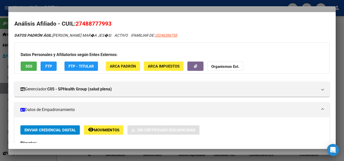
scroll to position [0, 0]
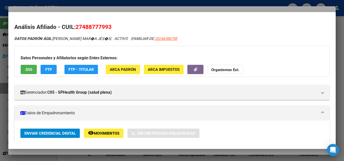
click at [76, 9] on div at bounding box center [172, 80] width 344 height 161
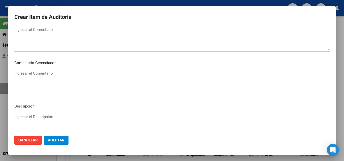
scroll to position [327, 0]
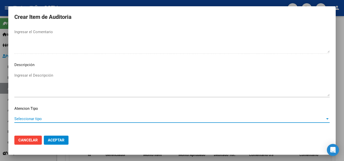
click at [36, 119] on span "Seleccionar tipo" at bounding box center [169, 119] width 311 height 5
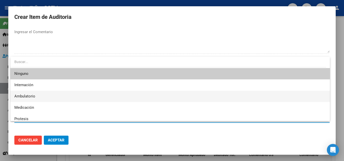
click at [37, 98] on span "Ambulatorio" at bounding box center [169, 96] width 311 height 11
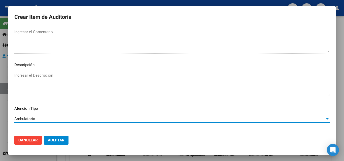
click at [59, 142] on span "Aceptar" at bounding box center [56, 140] width 17 height 5
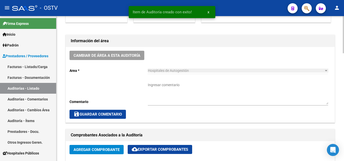
scroll to position [126, 0]
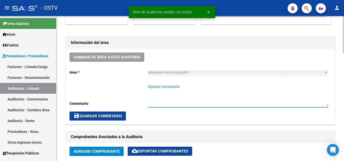
click at [176, 93] on textarea "Ingresar comentario" at bounding box center [238, 95] width 180 height 22
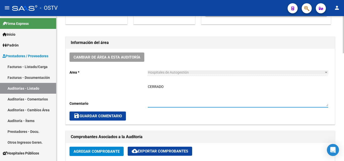
type textarea "CERRADO"
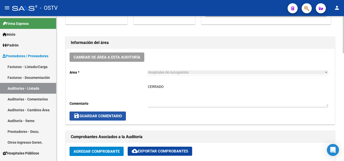
click at [105, 119] on span "save Guardar Comentario" at bounding box center [97, 116] width 48 height 5
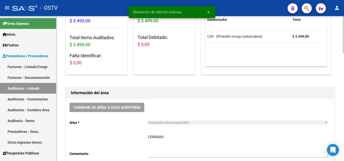
scroll to position [0, 0]
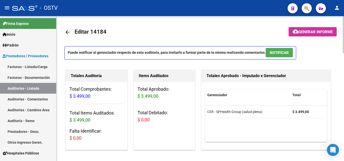
click at [66, 31] on mat-icon "arrow_back" at bounding box center [67, 32] width 6 height 6
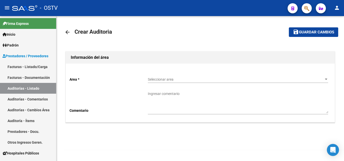
click at [164, 79] on span "Seleccionar area" at bounding box center [236, 80] width 176 height 4
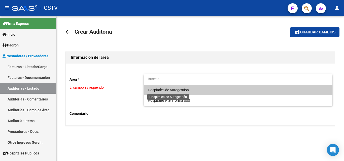
click at [165, 91] on span "Hospitales de Autogestión" at bounding box center [168, 90] width 41 height 4
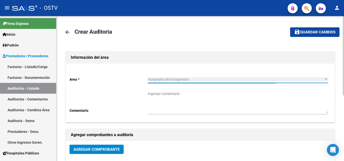
click at [102, 150] on span "Agregar Comprobante" at bounding box center [96, 149] width 46 height 5
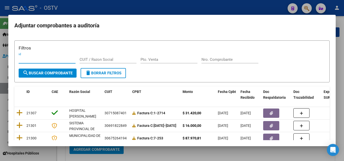
click at [203, 62] on input "Nro. Comprobante" at bounding box center [229, 59] width 57 height 5
paste input "20333"
type input "20333"
click at [65, 72] on span "search Buscar Comprobante" at bounding box center [48, 73] width 50 height 5
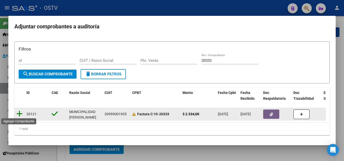
click at [21, 111] on icon at bounding box center [19, 113] width 6 height 7
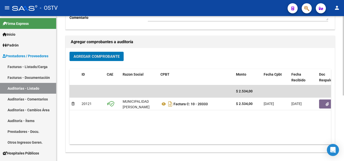
scroll to position [101, 0]
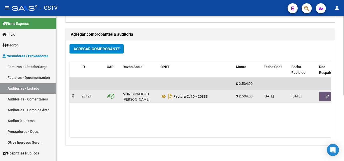
click at [327, 97] on icon "button" at bounding box center [326, 97] width 3 height 4
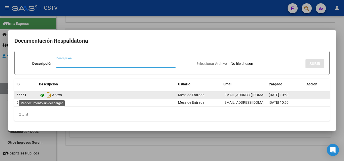
click at [43, 94] on icon at bounding box center [42, 95] width 7 height 6
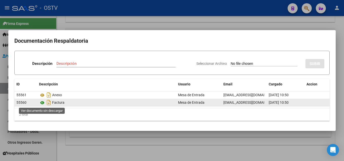
click at [42, 101] on icon at bounding box center [42, 103] width 7 height 6
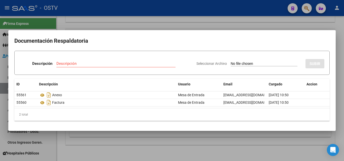
click at [318, 25] on div at bounding box center [172, 80] width 344 height 161
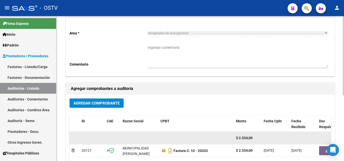
scroll to position [0, 0]
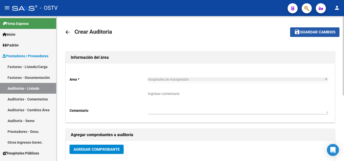
click at [318, 32] on span "Guardar cambios" at bounding box center [317, 32] width 35 height 5
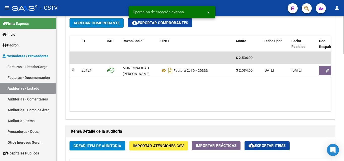
scroll to position [302, 0]
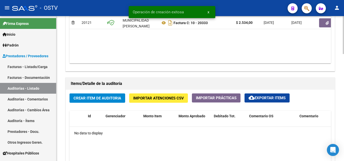
click at [104, 98] on span "Crear Item de Auditoria" at bounding box center [97, 98] width 48 height 5
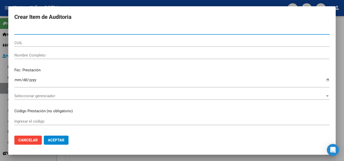
paste input "18257724"
type input "18257724"
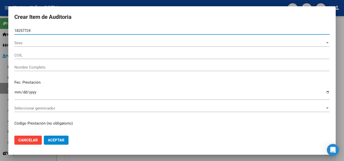
type input "20182577244"
type input "[PERSON_NAME] [PERSON_NAME]"
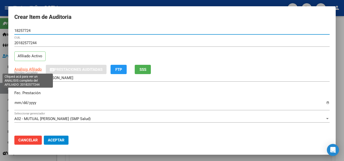
type input "18257724"
click at [33, 69] on span "Análisis Afiliado" at bounding box center [27, 69] width 27 height 5
type textarea "20182577244"
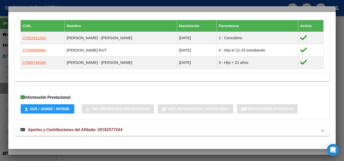
scroll to position [284, 0]
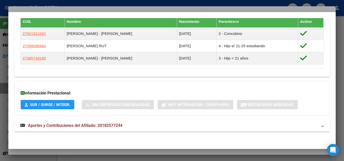
click at [84, 123] on strong "Aportes y Contribuciones del Afiliado: 20182577244" at bounding box center [71, 126] width 102 height 6
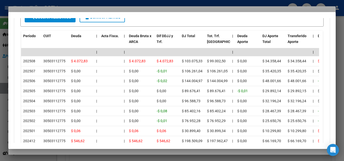
scroll to position [490, 0]
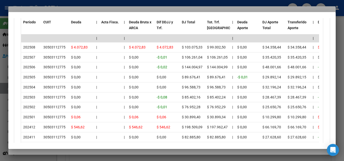
click at [89, 8] on div at bounding box center [172, 80] width 344 height 161
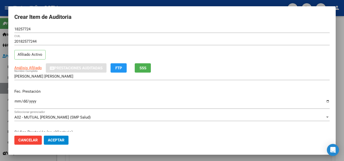
scroll to position [0, 0]
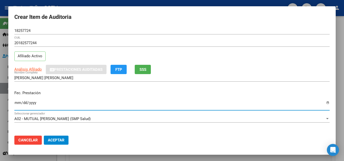
click at [15, 102] on input "Ingresar la fecha" at bounding box center [171, 105] width 315 height 8
type input "[DATE]"
click at [64, 108] on input "[DATE]" at bounding box center [171, 105] width 315 height 8
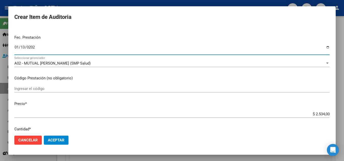
scroll to position [75, 0]
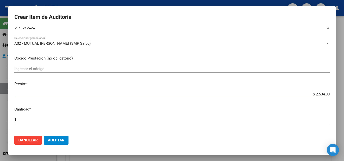
click at [321, 96] on input "$ 2.534,00" at bounding box center [171, 94] width 315 height 5
type input "$ 0,01"
type input "$ 0,12"
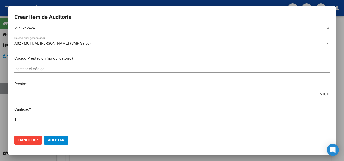
type input "$ 0,12"
type input "$ 1,26"
type input "$ 12,67"
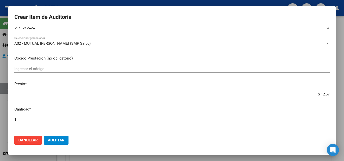
type input "$ 126,70"
type input "$ 1.267,00"
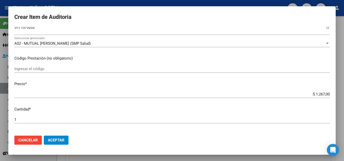
click at [311, 114] on mat-dialog-content "18257724 Nro Documento 20182577244 CUIL Afiliado Activo Análisis Afiliado Prest…" at bounding box center [171, 79] width 327 height 105
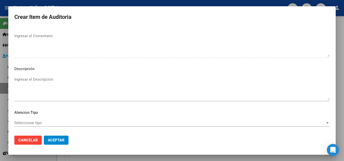
scroll to position [348, 0]
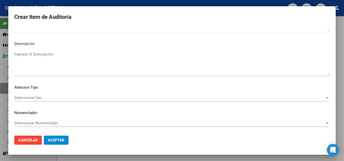
click at [40, 101] on div "Seleccionar tipo Seleccionar tipo" at bounding box center [171, 98] width 315 height 8
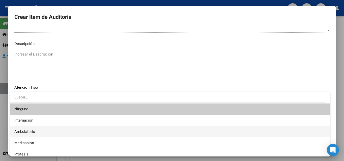
click at [35, 131] on span "Ambulatorio" at bounding box center [169, 131] width 311 height 11
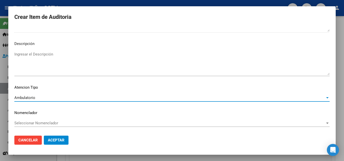
click at [59, 140] on span "Aceptar" at bounding box center [56, 140] width 17 height 5
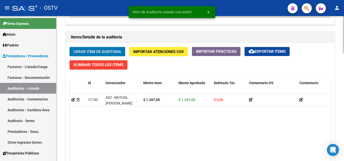
scroll to position [353, 0]
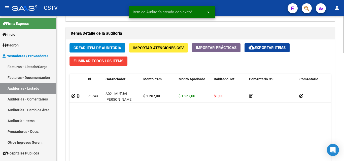
click at [140, 129] on datatable-body "71743 A02 - MUTUAL [PERSON_NAME] (SMP Salud) $ 1.267,00 $ 1.267,00 $ 0,00 20182…" at bounding box center [199, 132] width 261 height 84
click at [96, 50] on span "Crear Item de Auditoria" at bounding box center [97, 48] width 48 height 5
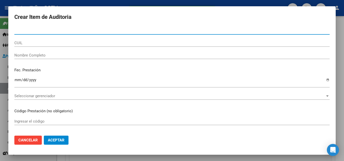
paste input "94633148"
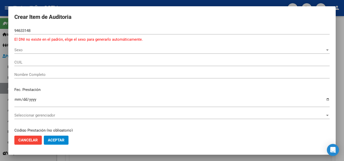
drag, startPoint x: 0, startPoint y: 27, endPoint x: 27, endPoint y: 29, distance: 27.3
click at [0, 26] on div "Crear Item de Auditoria 94633148 Nro Documento El DNI no existe en el padrón, e…" at bounding box center [172, 80] width 344 height 161
drag, startPoint x: 32, startPoint y: 31, endPoint x: 0, endPoint y: 31, distance: 31.7
click at [0, 31] on div "Crear Item de Auditoria 94633148 Nro Documento El DNI no existe en el padrón, e…" at bounding box center [172, 80] width 344 height 161
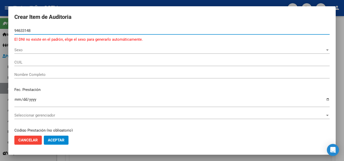
paste input "18257724"
type input "18257724"
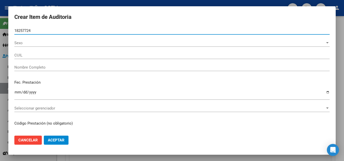
type input "20182577244"
type input "[PERSON_NAME] [PERSON_NAME]"
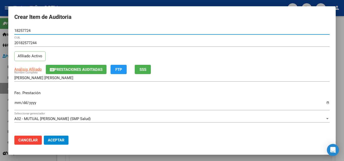
type input "18257724"
click at [15, 103] on input "Ingresar la fecha" at bounding box center [171, 105] width 315 height 8
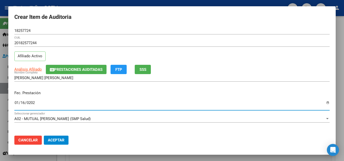
type input "[DATE]"
click at [170, 140] on mat-dialog-actions "Cancelar Aceptar" at bounding box center [171, 140] width 315 height 17
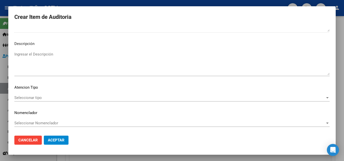
scroll to position [323, 0]
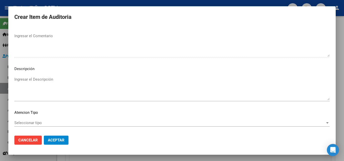
click at [35, 122] on span "Seleccionar tipo" at bounding box center [169, 123] width 311 height 5
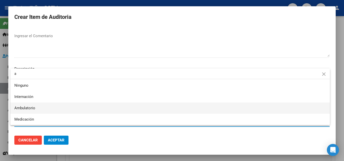
type input "a"
click at [39, 106] on span "Ambulatorio" at bounding box center [169, 108] width 311 height 11
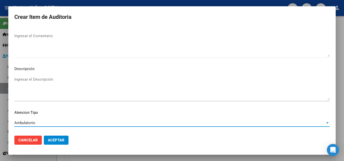
click at [55, 142] on span "Aceptar" at bounding box center [56, 140] width 17 height 5
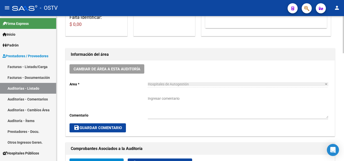
scroll to position [126, 0]
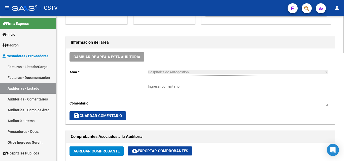
click at [168, 86] on textarea "Ingresar comentario" at bounding box center [238, 95] width 180 height 22
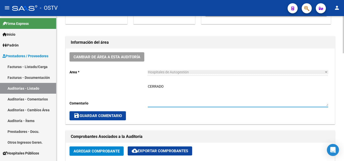
type textarea "CERRADO"
click at [106, 115] on span "save Guardar Comentario" at bounding box center [97, 116] width 48 height 5
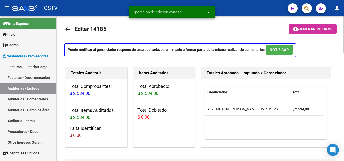
scroll to position [0, 0]
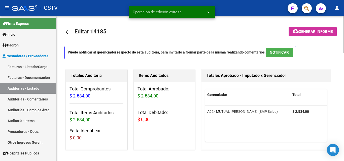
click at [67, 33] on mat-icon "arrow_back" at bounding box center [67, 32] width 6 height 6
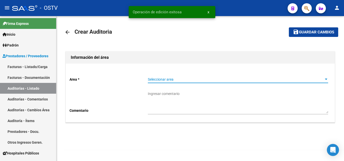
click at [170, 80] on span "Seleccionar area" at bounding box center [236, 80] width 176 height 4
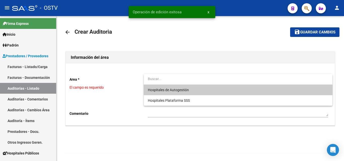
click at [178, 89] on span "Hospitales de Autogestión" at bounding box center [168, 90] width 41 height 4
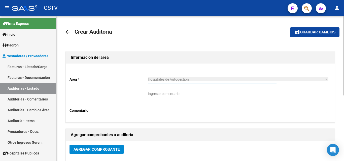
click at [113, 151] on span "Agregar Comprobante" at bounding box center [96, 149] width 46 height 5
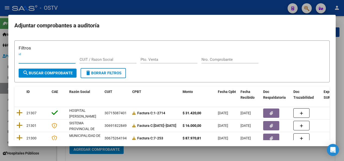
click at [203, 61] on input "Nro. Comprobante" at bounding box center [229, 59] width 57 height 5
paste input "6180"
type input "6180"
click at [46, 75] on button "search Buscar Comprobante" at bounding box center [48, 73] width 58 height 9
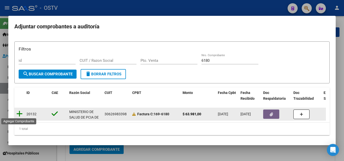
click at [18, 115] on icon at bounding box center [19, 113] width 6 height 7
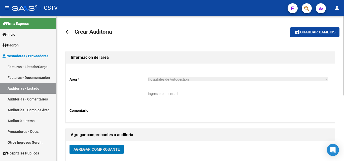
click at [325, 32] on span "Guardar cambios" at bounding box center [317, 32] width 35 height 5
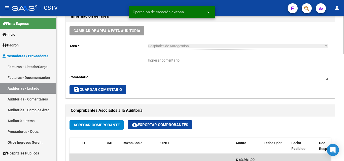
scroll to position [201, 0]
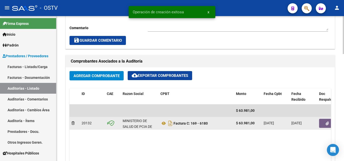
click at [329, 122] on button "button" at bounding box center [327, 123] width 16 height 9
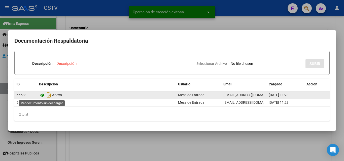
click at [44, 96] on icon at bounding box center [42, 95] width 7 height 6
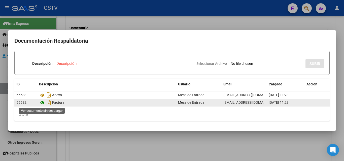
click at [44, 102] on icon at bounding box center [42, 103] width 7 height 6
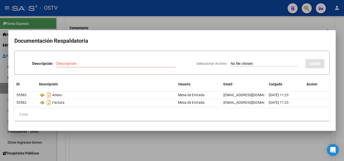
click at [292, 26] on div at bounding box center [172, 80] width 344 height 161
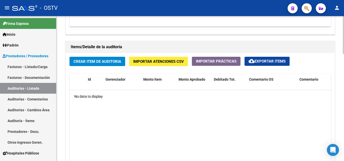
scroll to position [352, 0]
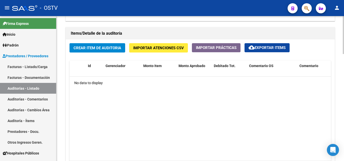
click at [105, 48] on span "Crear Item de Auditoria" at bounding box center [97, 48] width 48 height 5
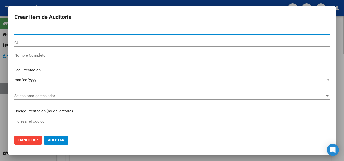
paste input "40250419"
type input "40250419"
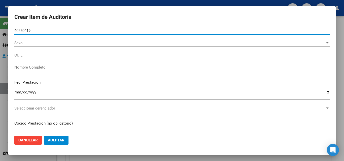
type input "27402504191"
type input "DA [PERSON_NAME]"
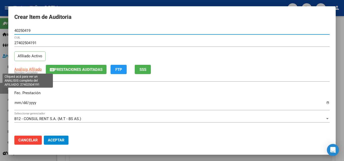
type input "40250419"
click at [36, 70] on span "Análisis Afiliado" at bounding box center [27, 69] width 27 height 5
type textarea "27402504191"
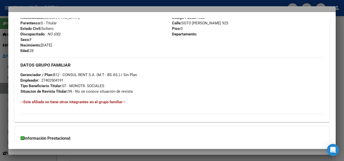
scroll to position [247, 0]
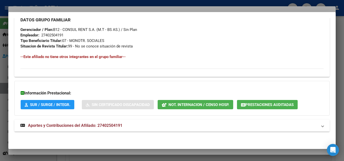
click at [96, 125] on span "Aportes y Contribuciones del Afiliado: 27402504191" at bounding box center [75, 125] width 94 height 5
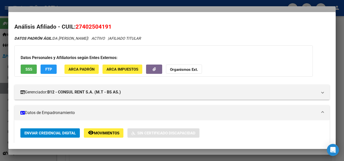
scroll to position [0, 0]
click at [77, 11] on div at bounding box center [172, 80] width 344 height 161
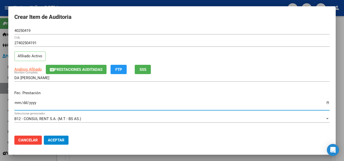
click at [16, 101] on input "Ingresar la fecha" at bounding box center [171, 105] width 315 height 8
type input "[DATE]"
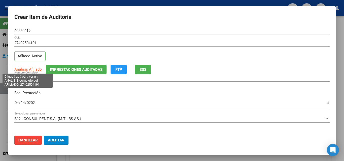
click at [29, 69] on span "Análisis Afiliado" at bounding box center [27, 69] width 27 height 5
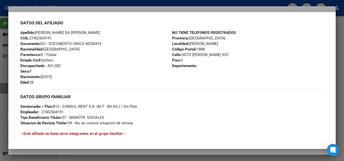
scroll to position [247, 0]
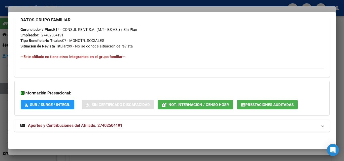
click at [67, 129] on mat-expansion-panel-header "Aportes y Contribuciones del Afiliado: 27402504191" at bounding box center [171, 126] width 315 height 12
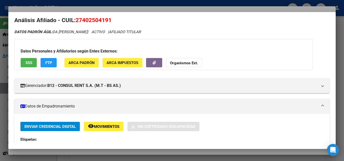
scroll to position [0, 0]
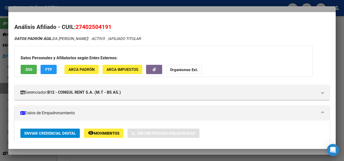
click at [82, 7] on div at bounding box center [172, 80] width 344 height 161
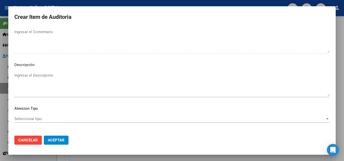
scroll to position [348, 0]
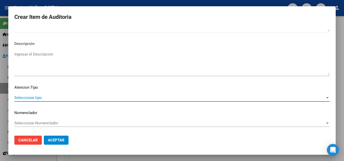
click at [36, 98] on span "Seleccionar tipo" at bounding box center [169, 98] width 311 height 5
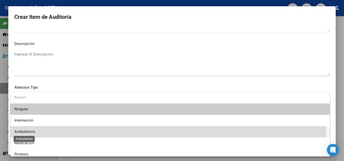
click at [29, 132] on span "Ambulatorio" at bounding box center [24, 132] width 21 height 5
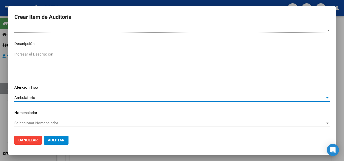
click at [58, 140] on span "Aceptar" at bounding box center [56, 140] width 17 height 5
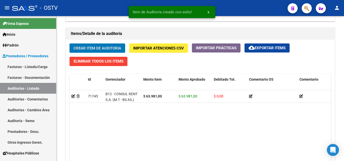
scroll to position [353, 0]
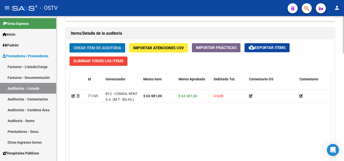
click at [167, 129] on datatable-body "71745 B12 - CONSUL RENT S.A. (M.T - BS AS.) $ 63.981,00 $ 63.981,00 $ 0,00 2740…" at bounding box center [199, 132] width 261 height 84
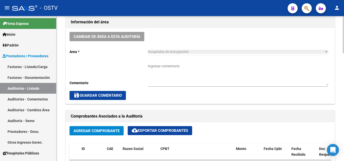
scroll to position [151, 0]
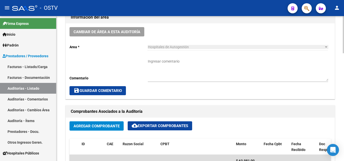
click at [159, 66] on textarea "Ingresar comentario" at bounding box center [238, 70] width 180 height 22
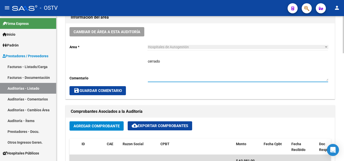
type textarea "cerrado"
click at [102, 89] on span "save Guardar Comentario" at bounding box center [97, 91] width 48 height 5
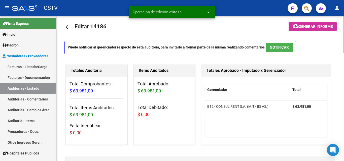
scroll to position [0, 0]
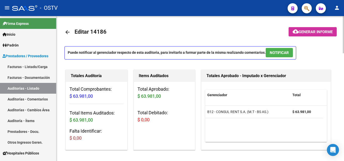
click at [71, 32] on link "arrow_back" at bounding box center [69, 32] width 10 height 12
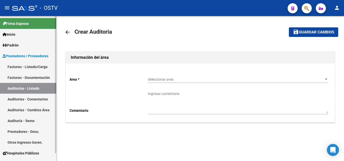
click at [27, 90] on link "Auditorías - Listado" at bounding box center [28, 88] width 56 height 11
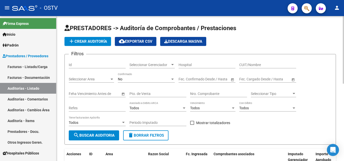
click at [85, 43] on span "add Crear Auditoría" at bounding box center [87, 41] width 39 height 5
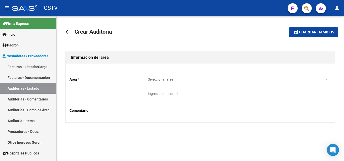
click at [176, 76] on div "Seleccionar area Seleccionar area" at bounding box center [238, 78] width 180 height 10
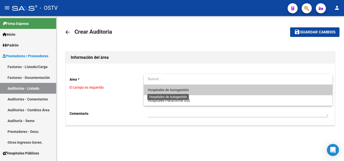
click at [175, 88] on span "Hospitales de Autogestión" at bounding box center [168, 90] width 41 height 4
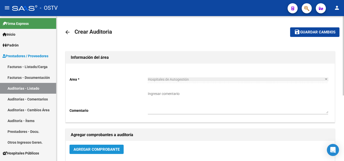
click at [96, 148] on span "Agregar Comprobante" at bounding box center [96, 149] width 46 height 5
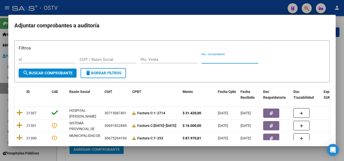
click at [206, 60] on input "Nro. Comprobante" at bounding box center [229, 59] width 57 height 5
paste input "8741"
click at [43, 72] on span "search Buscar Comprobante" at bounding box center [48, 73] width 50 height 5
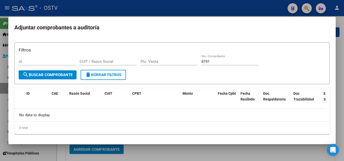
click at [209, 61] on input "8741" at bounding box center [229, 61] width 57 height 5
paste input "8741"
type input "87418741"
click at [193, 12] on div at bounding box center [172, 80] width 344 height 161
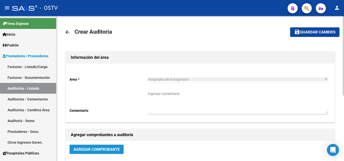
click at [99, 152] on span "Agregar Comprobante" at bounding box center [96, 149] width 46 height 5
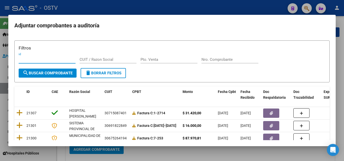
click at [217, 66] on div "Nro. Comprobante" at bounding box center [229, 62] width 57 height 12
click at [217, 62] on input "Nro. Comprobante" at bounding box center [229, 59] width 57 height 5
paste input "8741"
type input "8741"
click at [38, 74] on span "search Buscar Comprobante" at bounding box center [48, 73] width 50 height 5
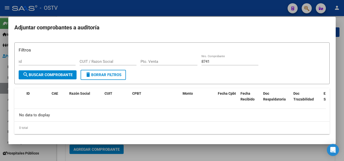
click at [141, 12] on div at bounding box center [172, 80] width 344 height 161
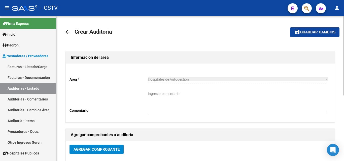
click at [115, 149] on span "Agregar Comprobante" at bounding box center [96, 149] width 46 height 5
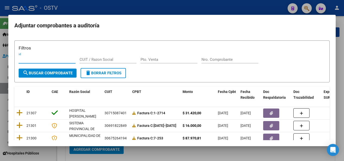
drag, startPoint x: 199, startPoint y: 63, endPoint x: 205, endPoint y: 59, distance: 7.0
click at [201, 62] on div "Filtros id CUIT / Razon Social Pto. Venta Nro. Comprobante" at bounding box center [172, 56] width 307 height 23
click at [205, 59] on input "Nro. Comprobante" at bounding box center [229, 59] width 57 height 5
paste input "8275"
type input "8275"
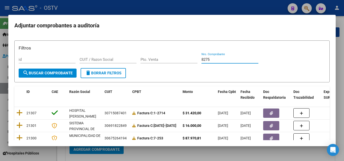
click at [39, 72] on span "search Buscar Comprobante" at bounding box center [48, 73] width 50 height 5
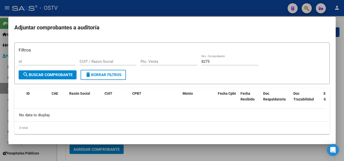
click at [197, 13] on div at bounding box center [172, 80] width 344 height 161
